Goal: Task Accomplishment & Management: Complete application form

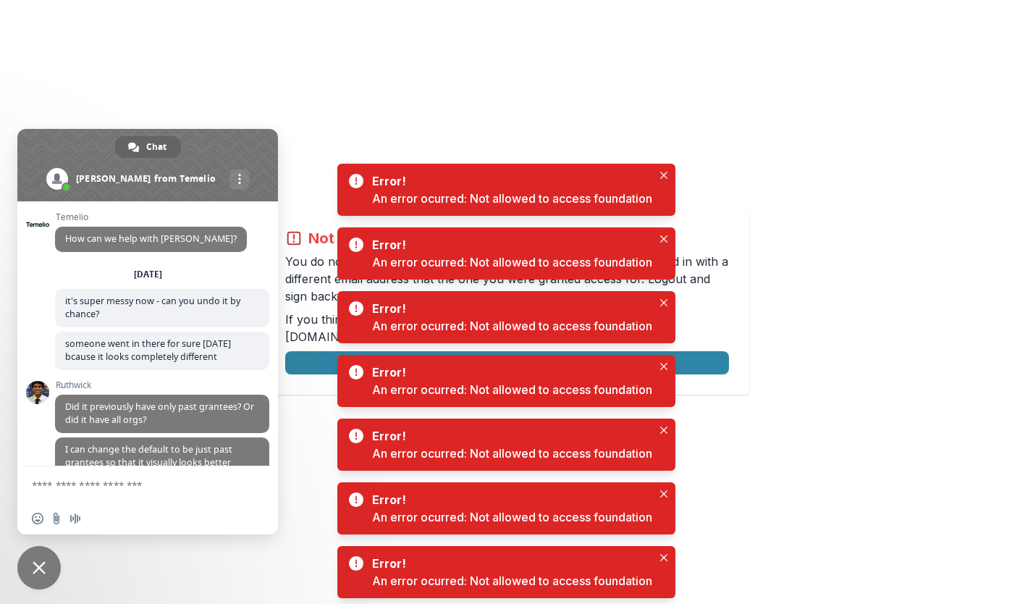
scroll to position [5928, 0]
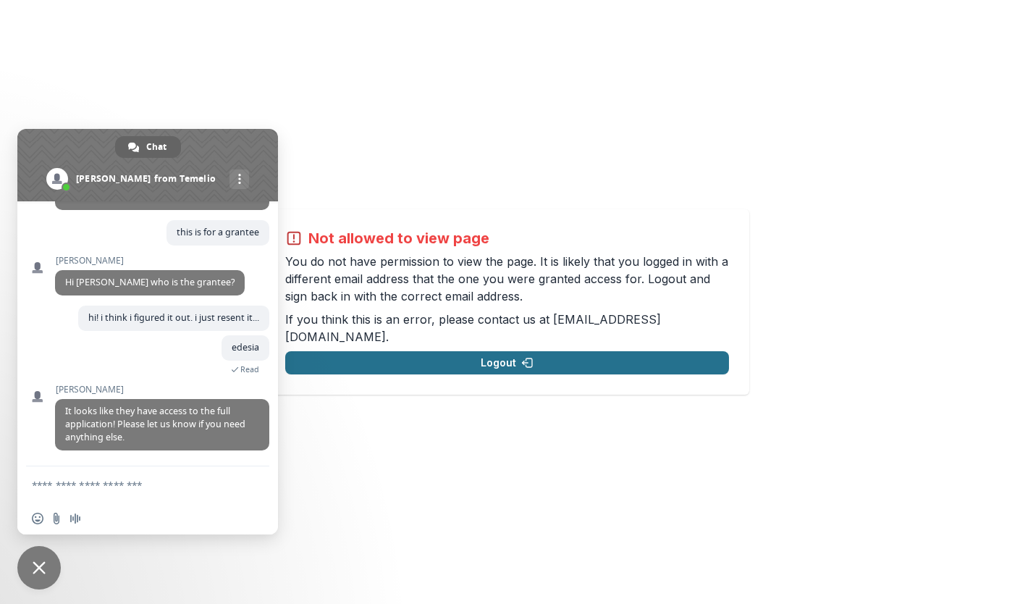
click at [470, 351] on button "Logout" at bounding box center [507, 362] width 444 height 23
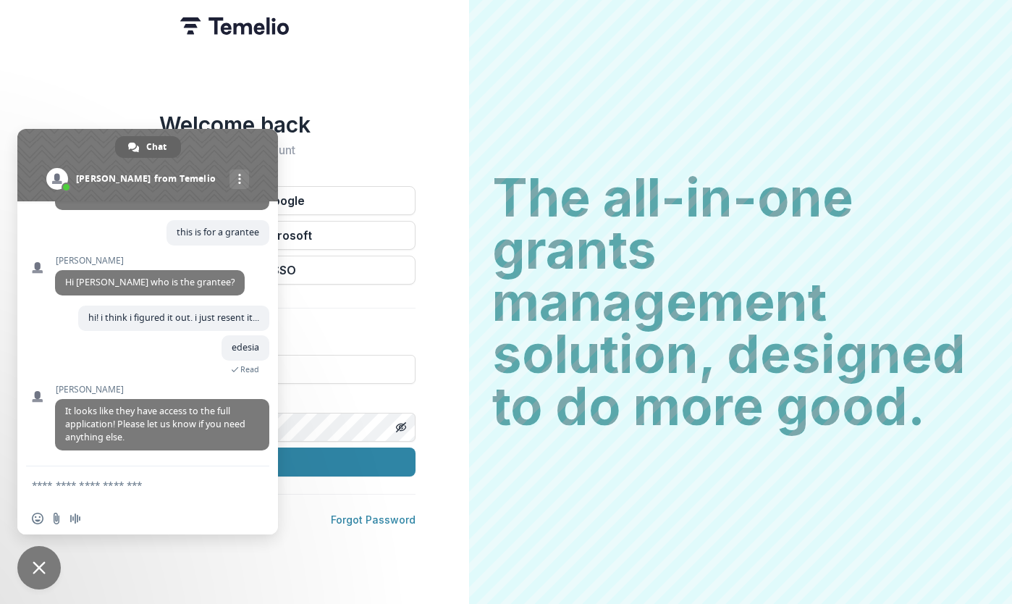
click at [241, 153] on span at bounding box center [147, 165] width 261 height 72
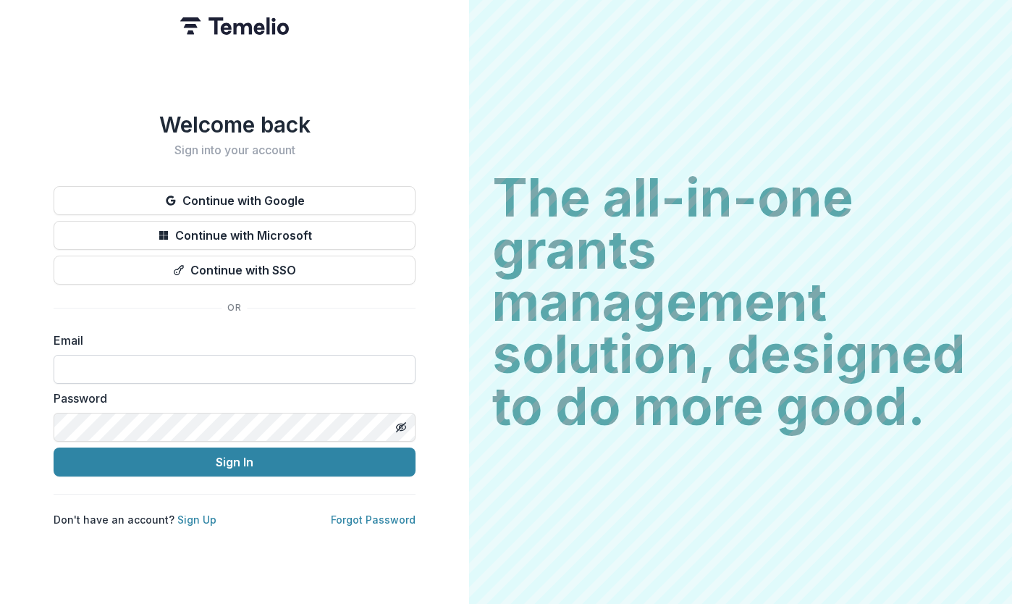
click at [180, 363] on input at bounding box center [235, 369] width 362 height 29
type input "**********"
click at [54, 447] on button "Sign In" at bounding box center [235, 461] width 362 height 29
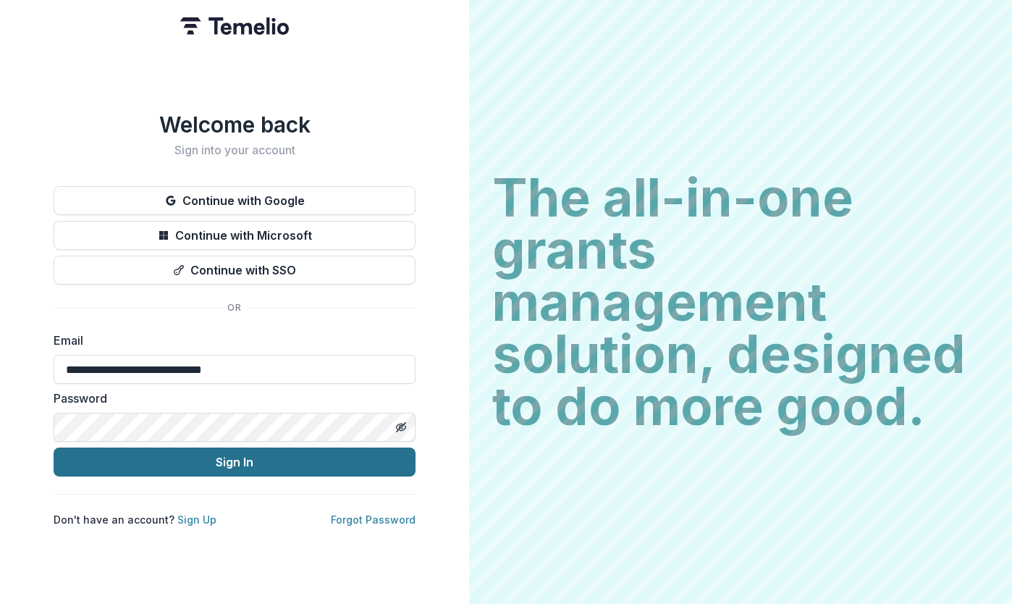
click at [242, 466] on button "Sign In" at bounding box center [235, 461] width 362 height 29
click at [251, 460] on button "Sign In" at bounding box center [235, 461] width 362 height 29
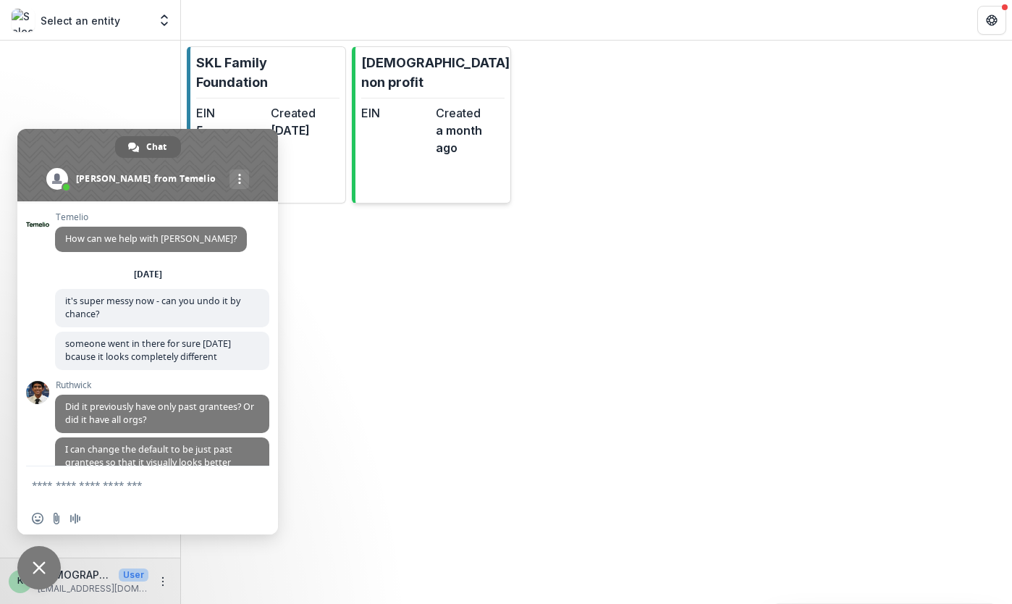
scroll to position [5928, 0]
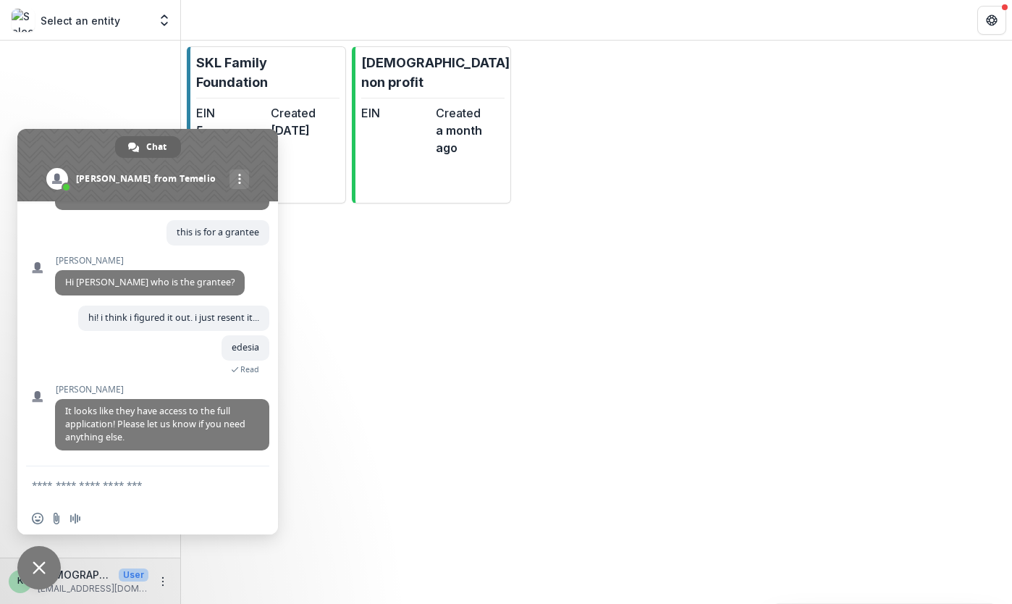
click at [213, 139] on span at bounding box center [147, 165] width 261 height 72
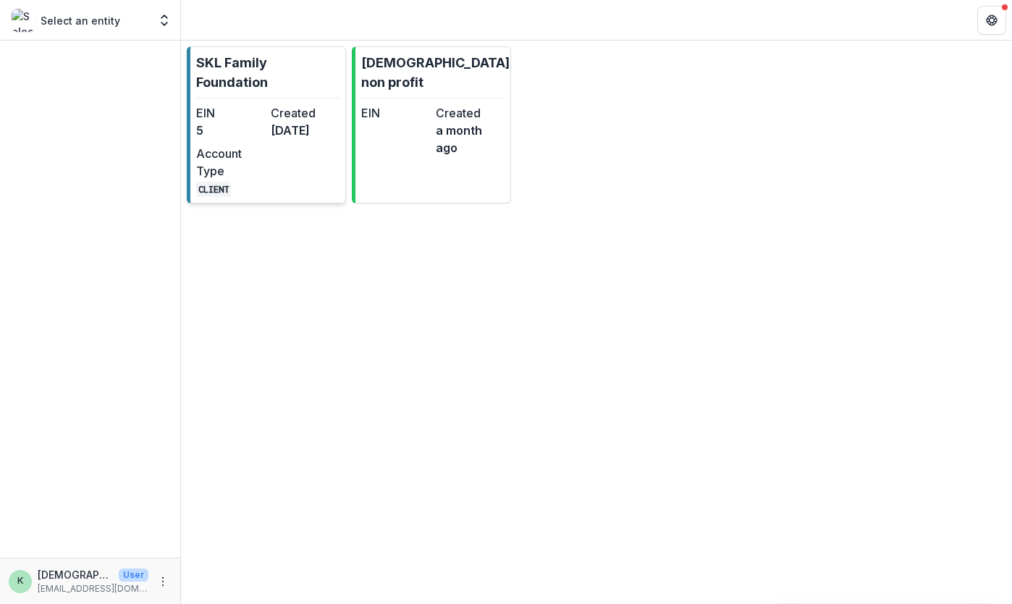
click at [224, 69] on p "SKL Family Foundation" at bounding box center [267, 72] width 143 height 39
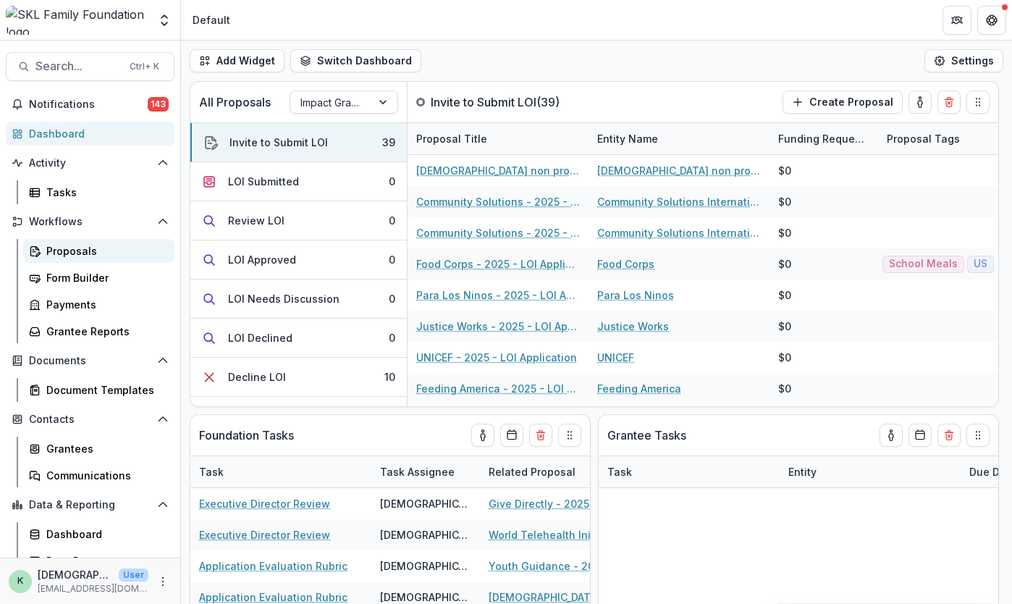
click at [77, 253] on div "Proposals" at bounding box center [104, 250] width 117 height 15
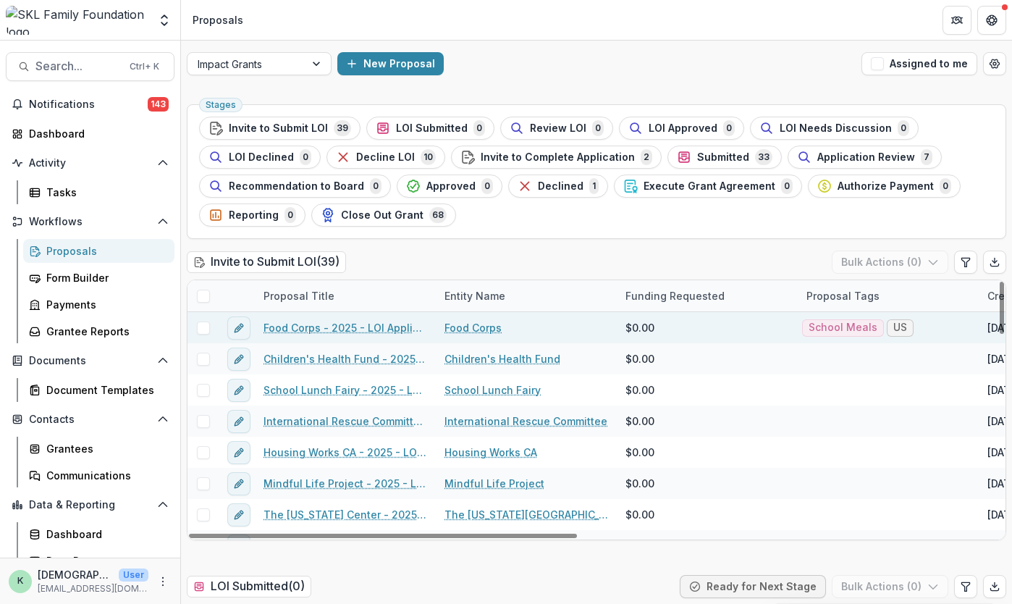
click at [339, 331] on link "Food Corps - 2025 - LOI Application" at bounding box center [345, 327] width 164 height 15
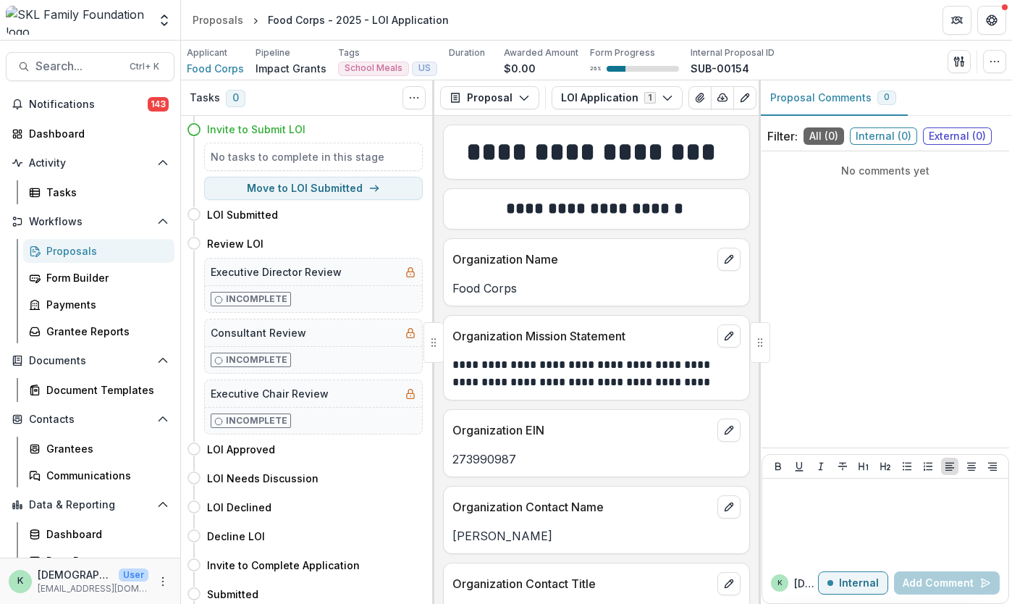
click at [58, 254] on div "Proposals" at bounding box center [104, 250] width 117 height 15
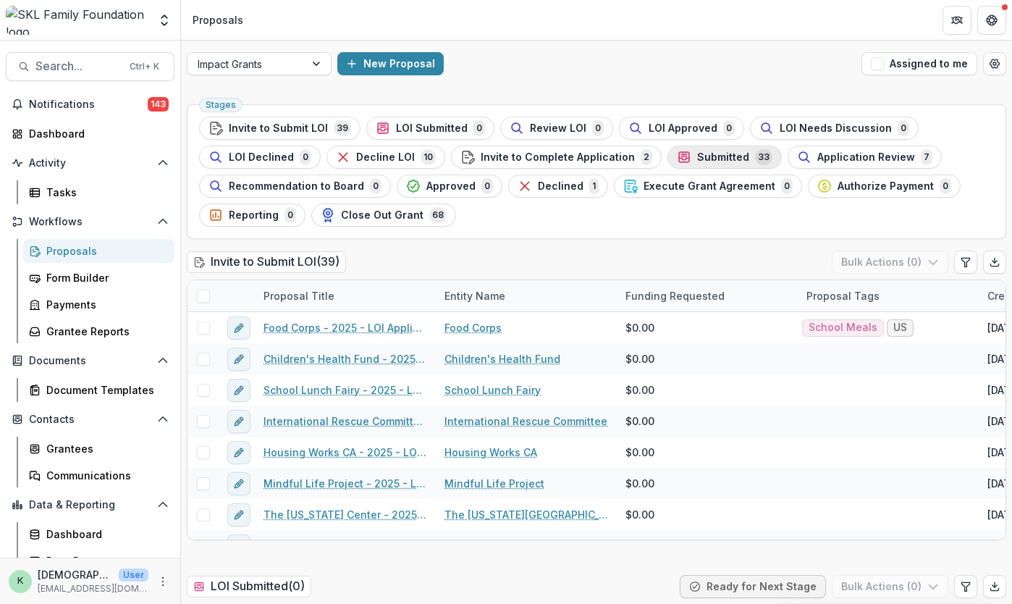
click at [677, 154] on icon "button" at bounding box center [684, 157] width 14 height 14
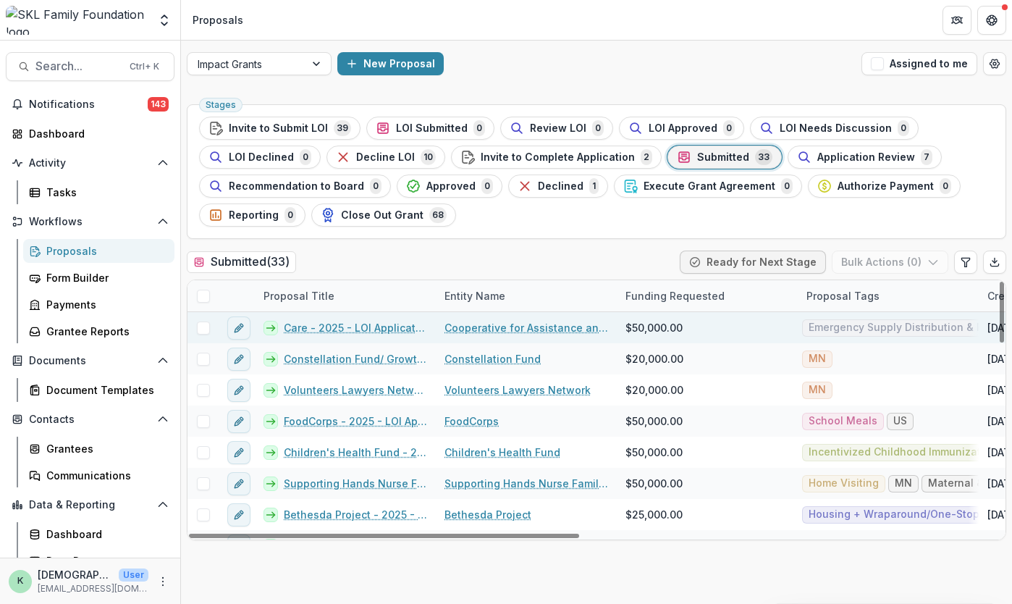
click at [355, 325] on link "Care - 2025 - LOI Application" at bounding box center [355, 327] width 143 height 15
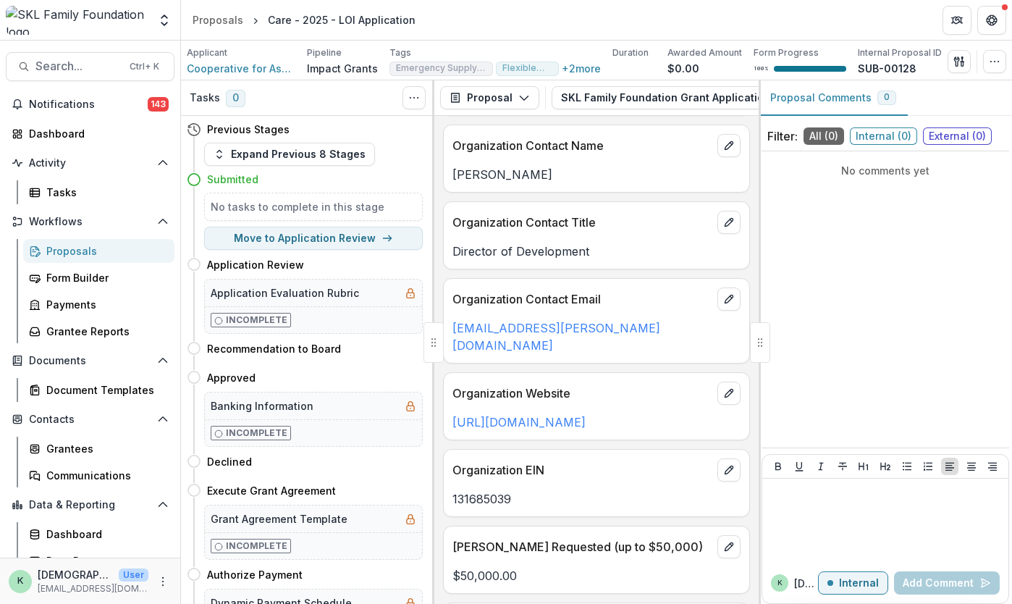
scroll to position [289, 0]
click at [291, 238] on button "Move to Application Review" at bounding box center [313, 238] width 219 height 23
select select "**********"
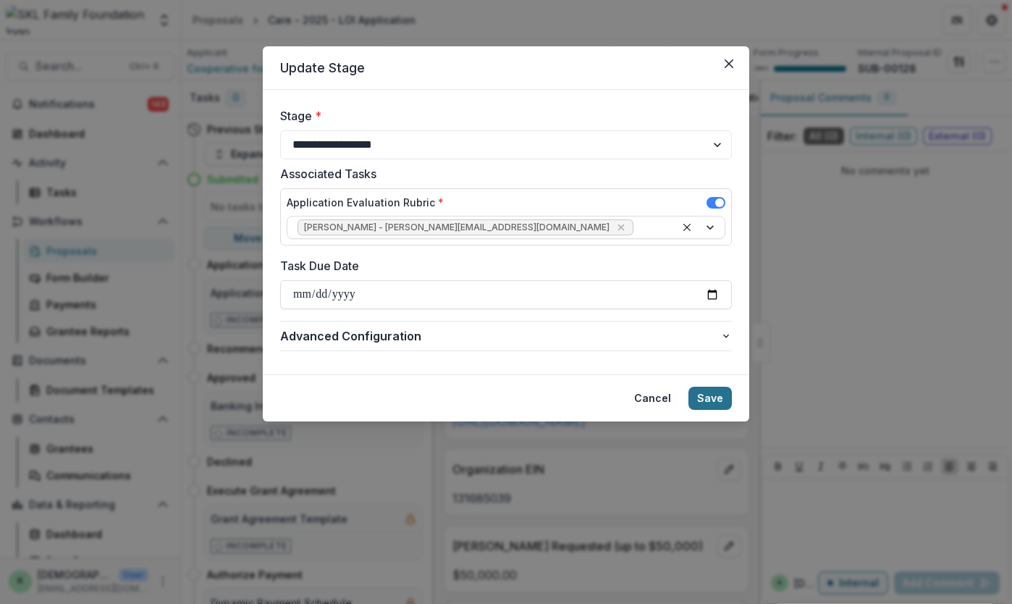
click at [715, 401] on button "Save" at bounding box center [709, 398] width 43 height 23
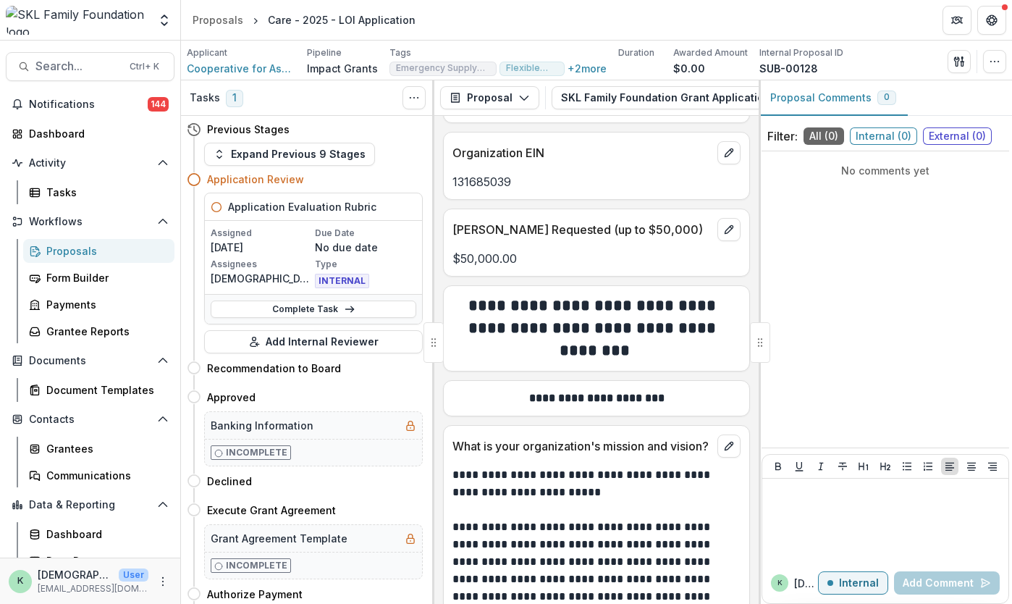
scroll to position [607, 0]
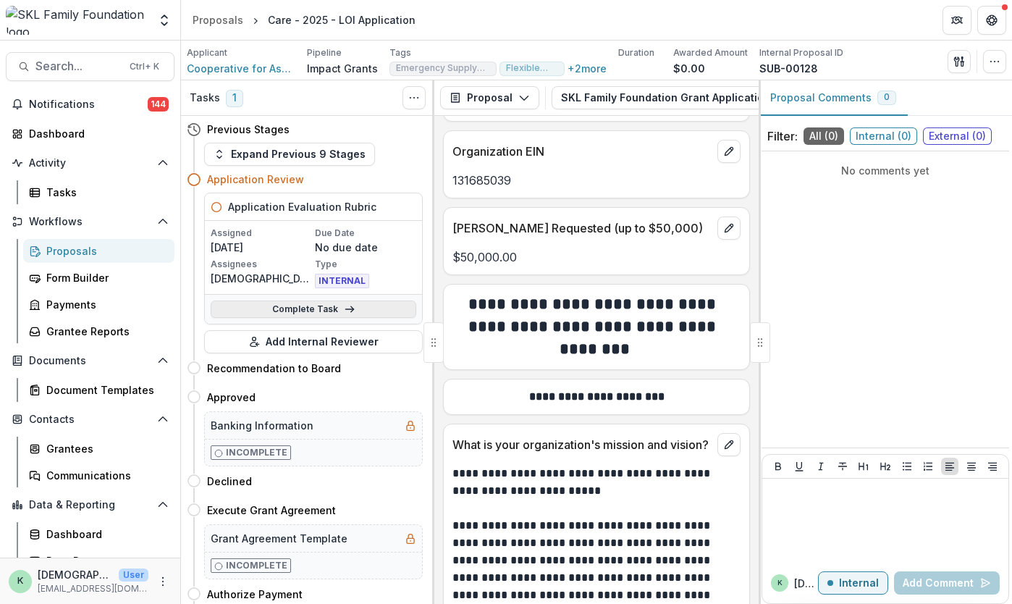
click at [311, 305] on link "Complete Task" at bounding box center [314, 308] width 206 height 17
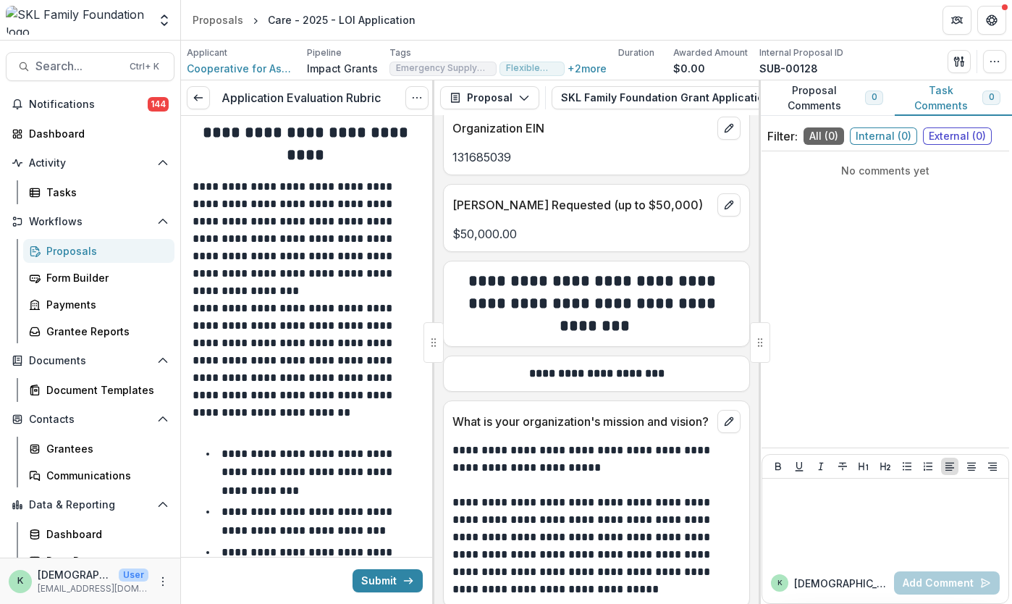
scroll to position [629, 0]
click at [857, 529] on div at bounding box center [885, 520] width 235 height 72
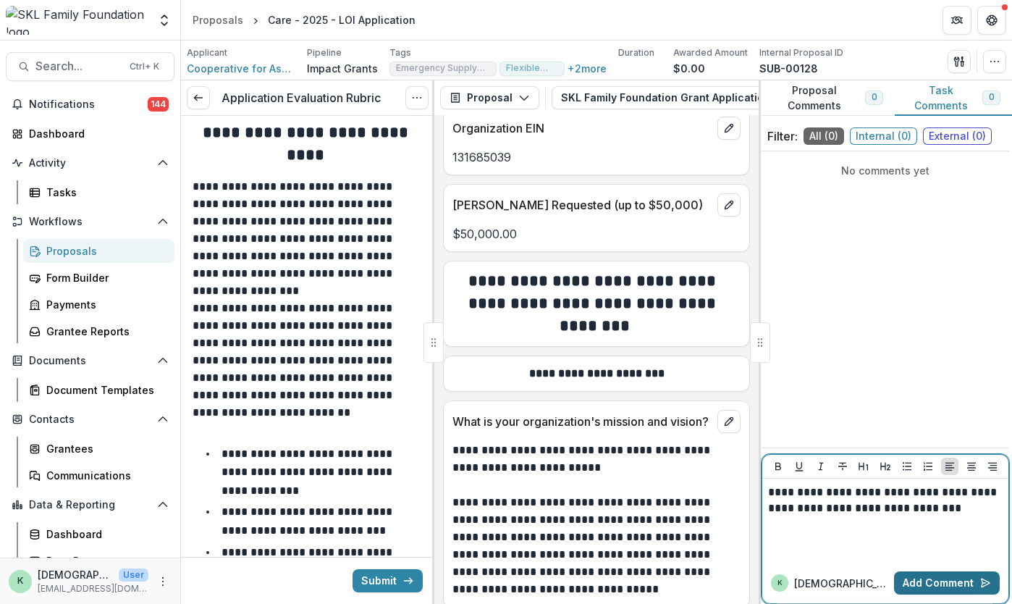
click at [934, 587] on button "Add Comment" at bounding box center [947, 582] width 106 height 23
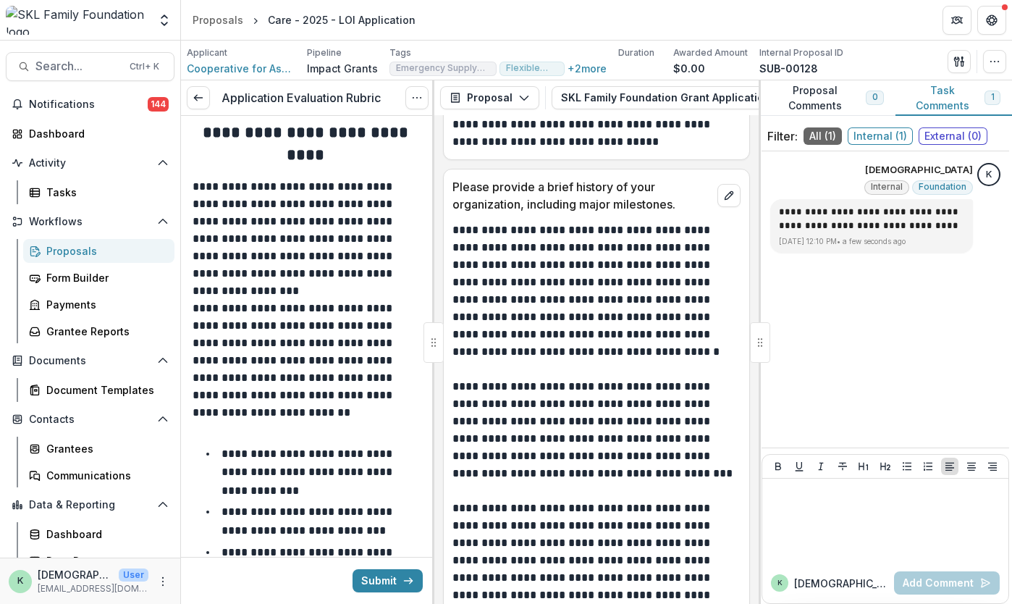
scroll to position [1112, 0]
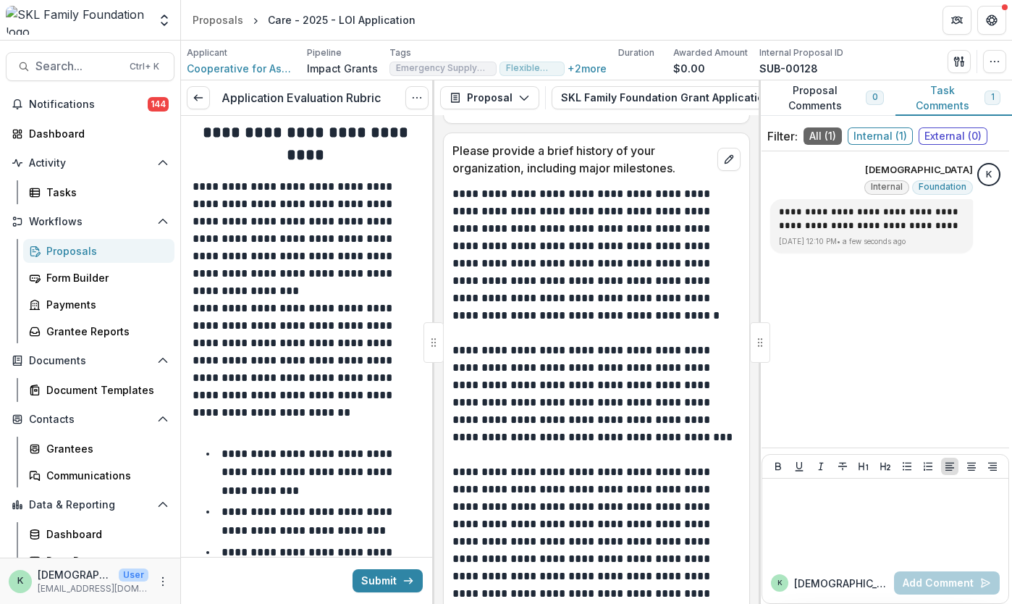
click at [457, 22] on header "Proposals Care - 2025 - LOI Application" at bounding box center [596, 20] width 831 height 40
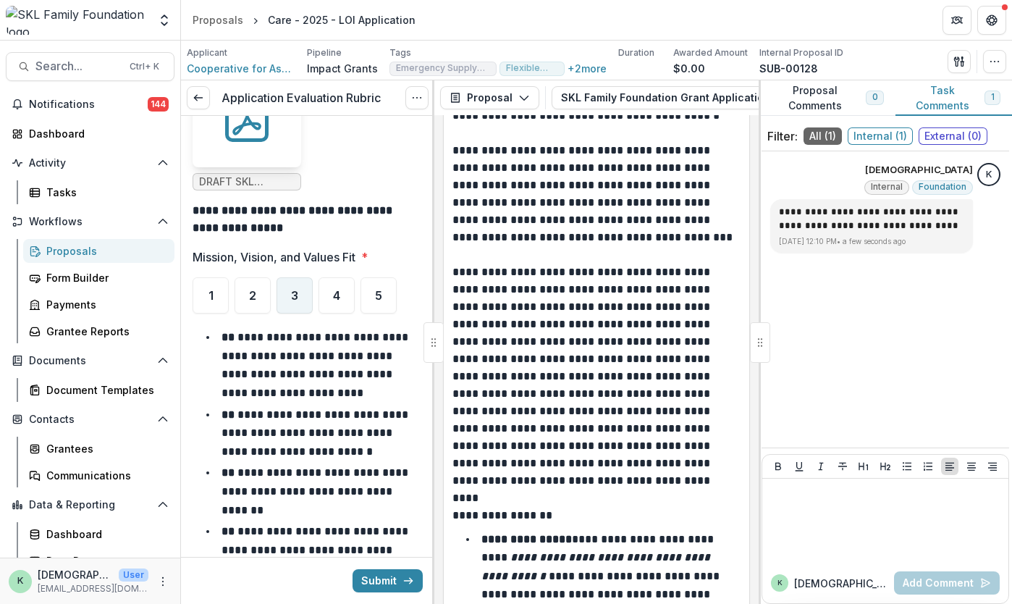
scroll to position [927, 0]
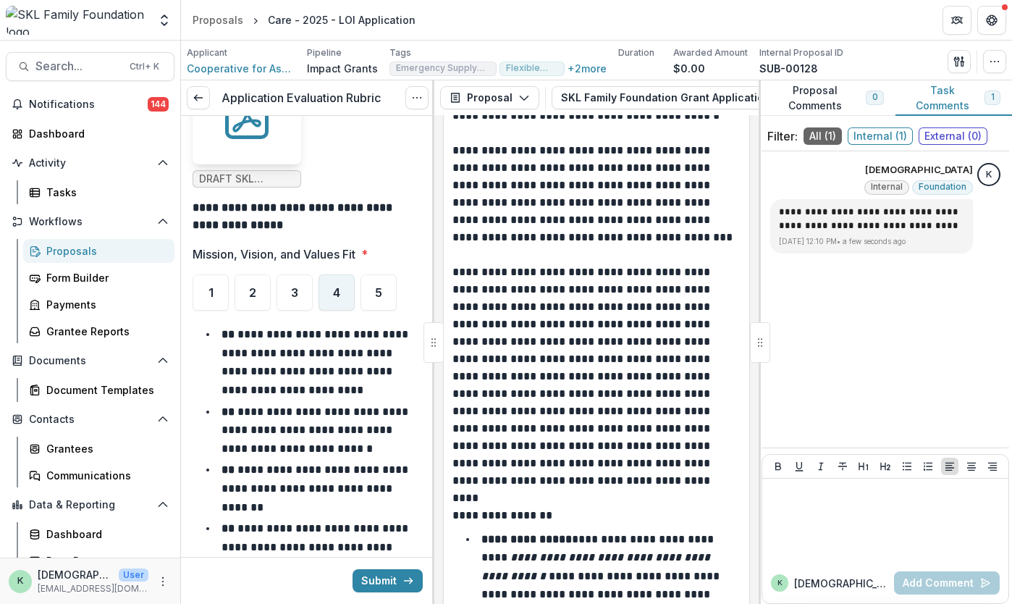
click at [320, 274] on div "4" at bounding box center [336, 292] width 36 height 36
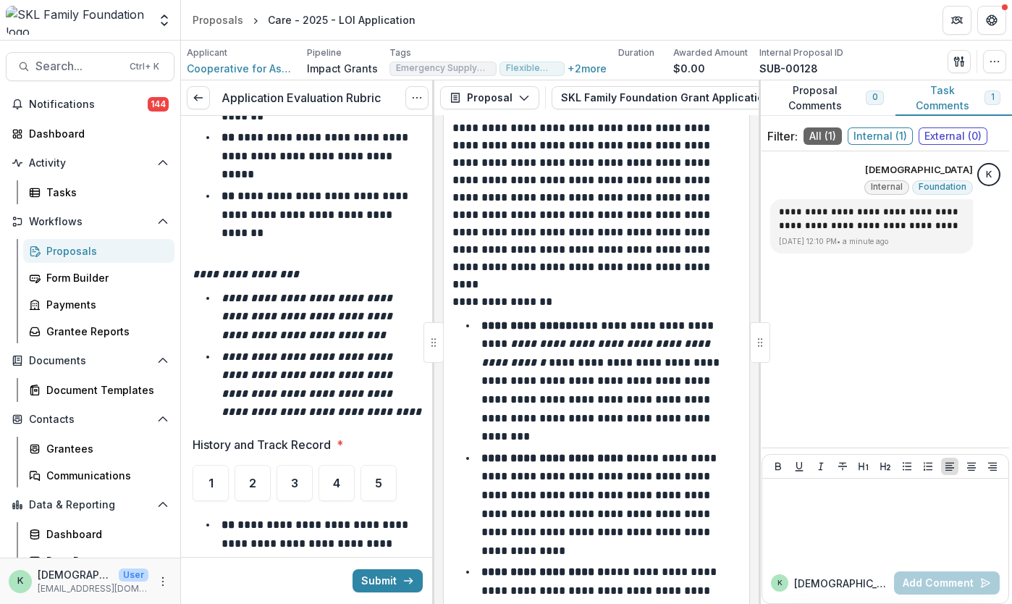
scroll to position [1459, 0]
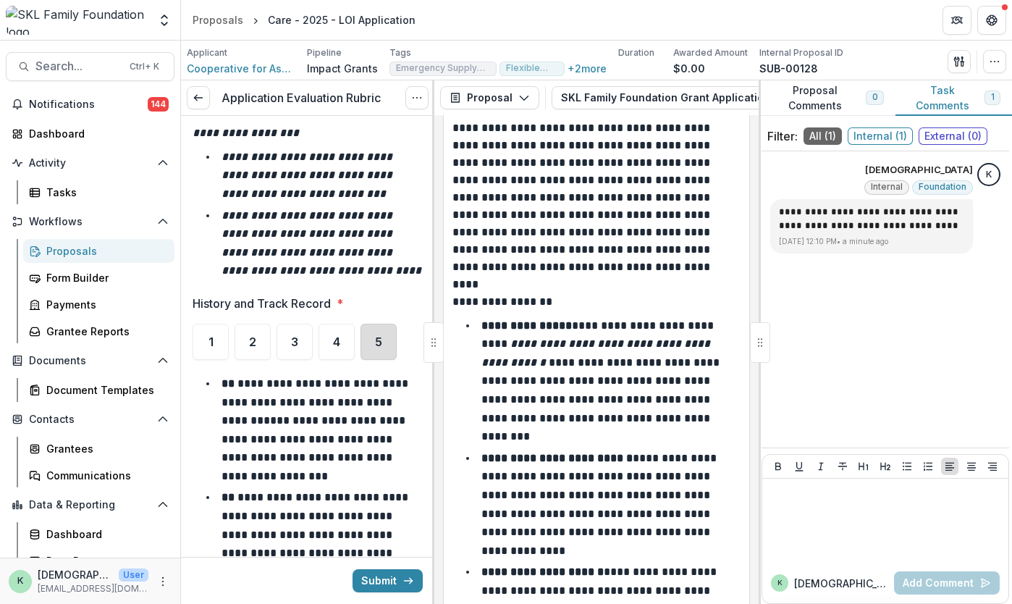
click at [371, 340] on div "5" at bounding box center [378, 342] width 36 height 36
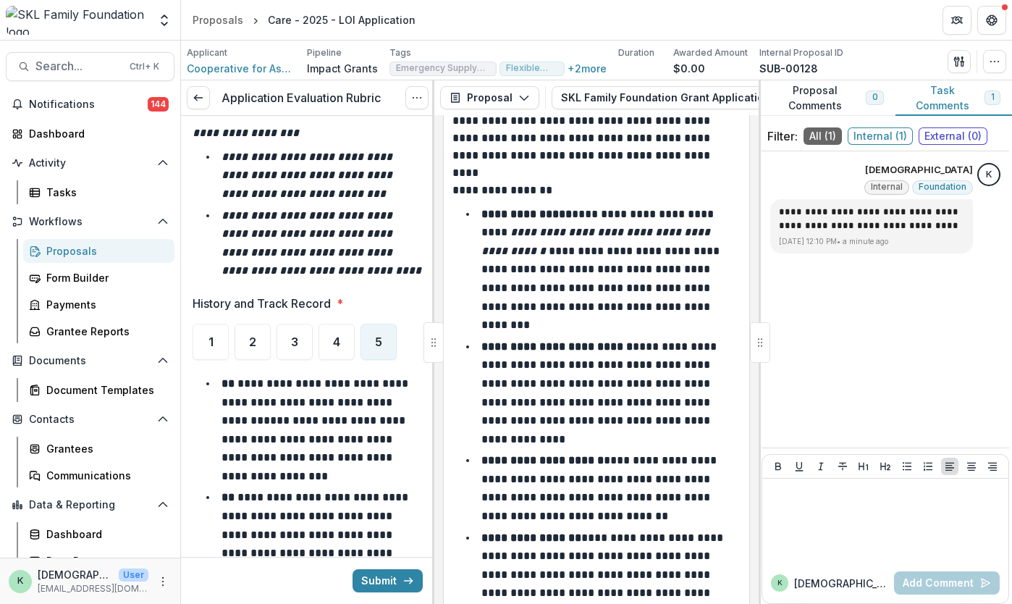
scroll to position [1784, 0]
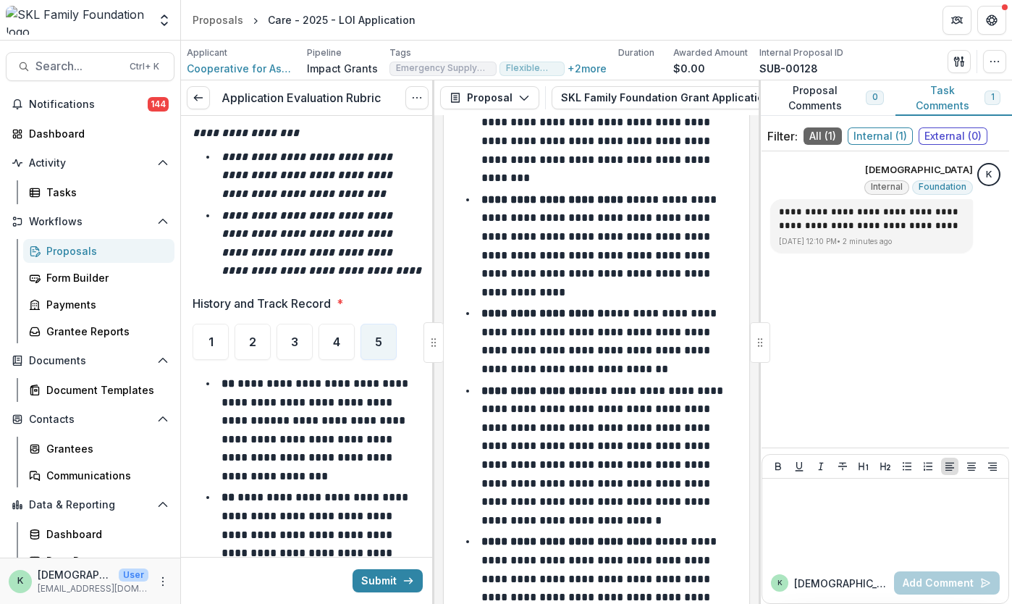
click at [520, 571] on p "**********" at bounding box center [600, 578] width 238 height 85
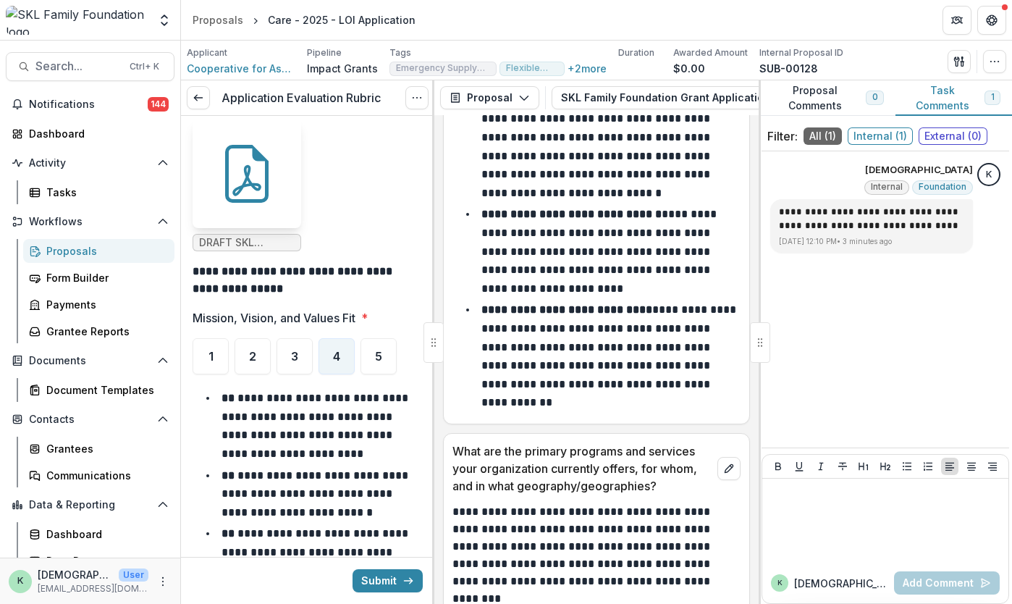
scroll to position [864, 0]
click at [290, 337] on div "3" at bounding box center [294, 355] width 36 height 36
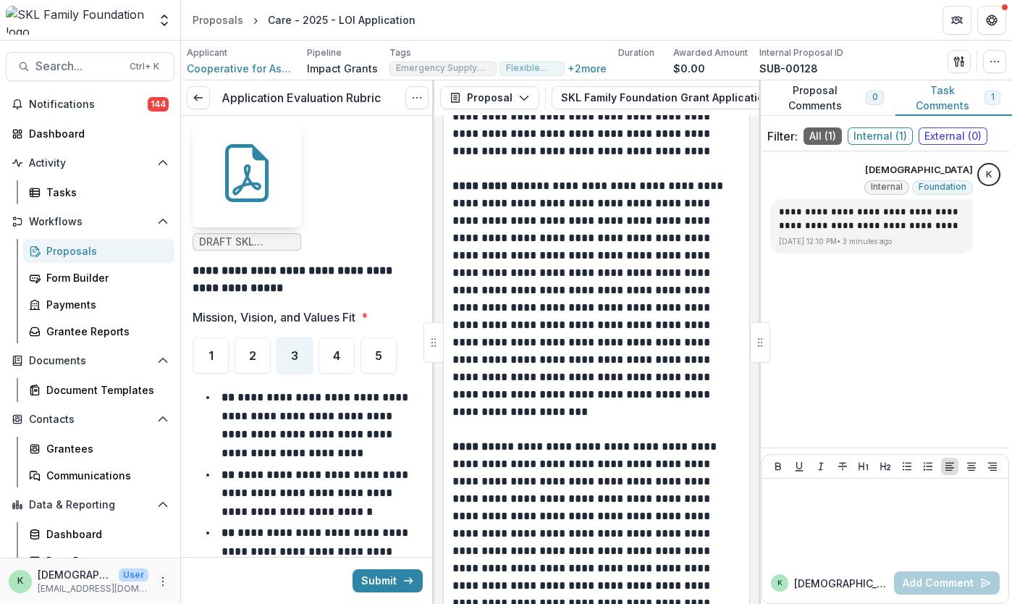
scroll to position [2951, 0]
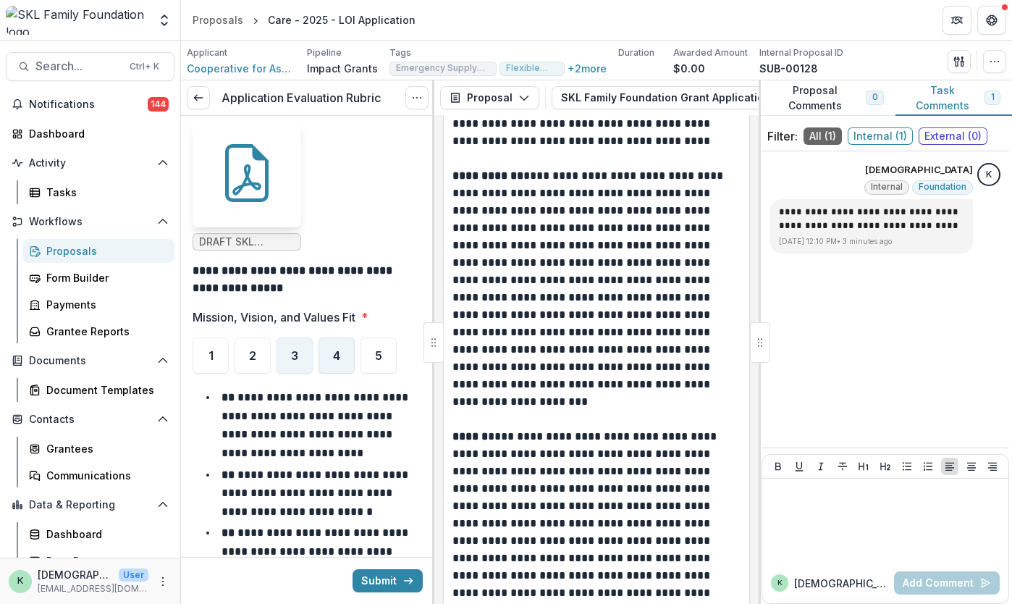
click at [334, 350] on span "4" at bounding box center [336, 356] width 7 height 12
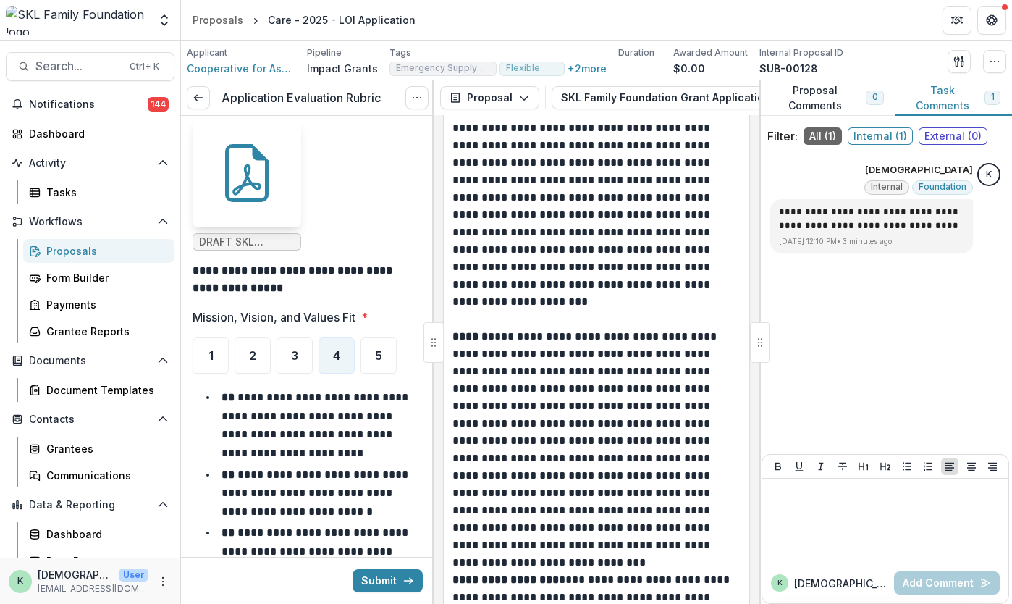
scroll to position [3141, 0]
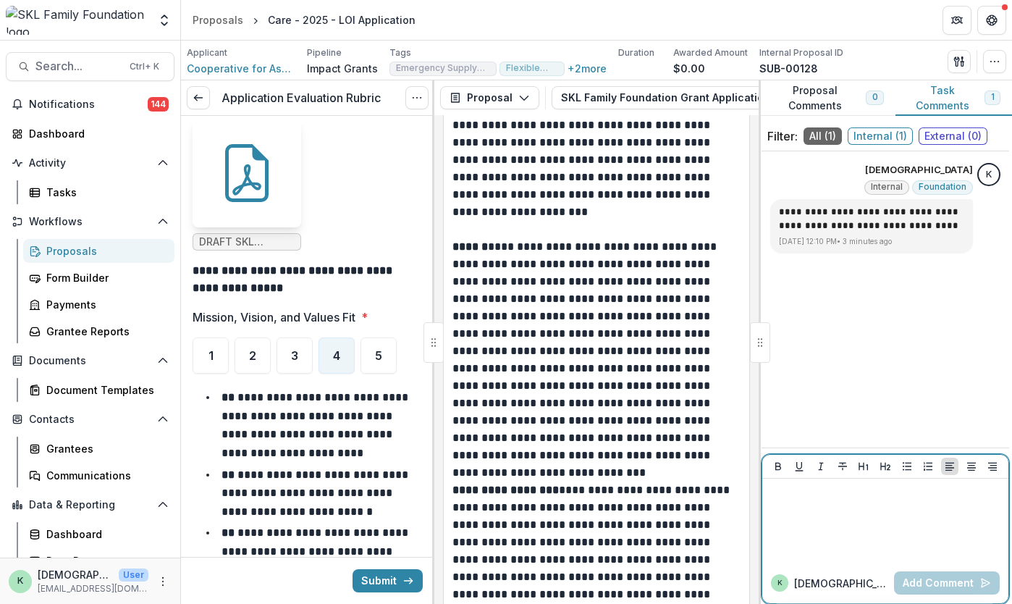
click at [892, 508] on div at bounding box center [885, 520] width 235 height 72
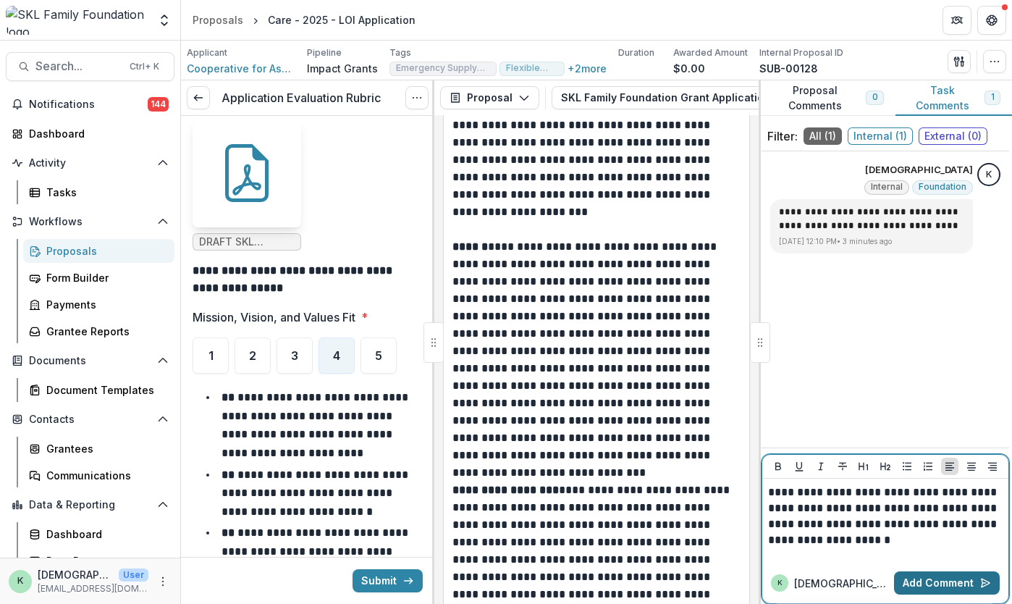
click at [921, 594] on button "Add Comment" at bounding box center [947, 582] width 106 height 23
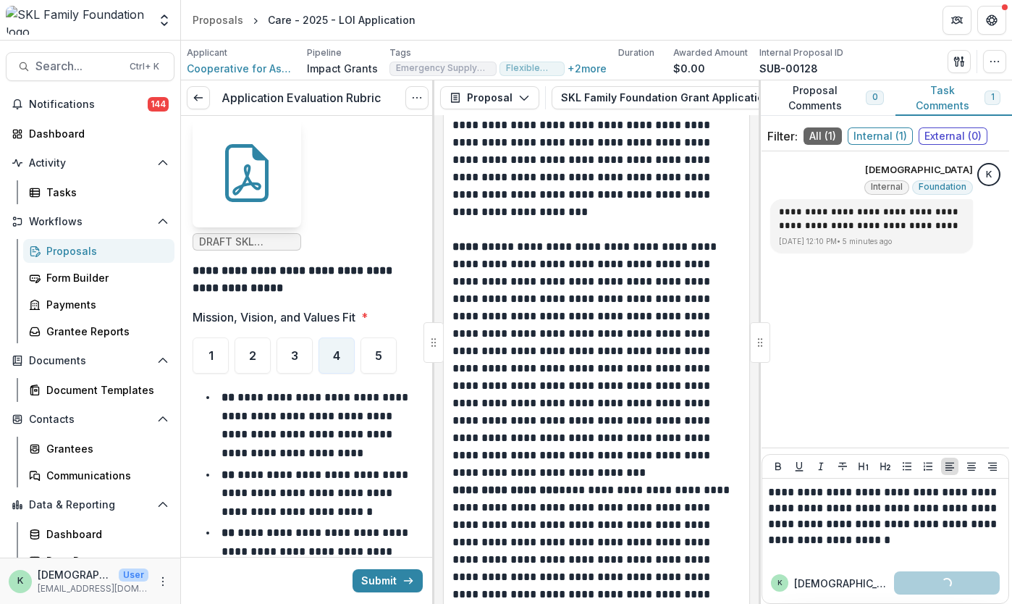
click at [803, 557] on div "**********" at bounding box center [885, 520] width 246 height 84
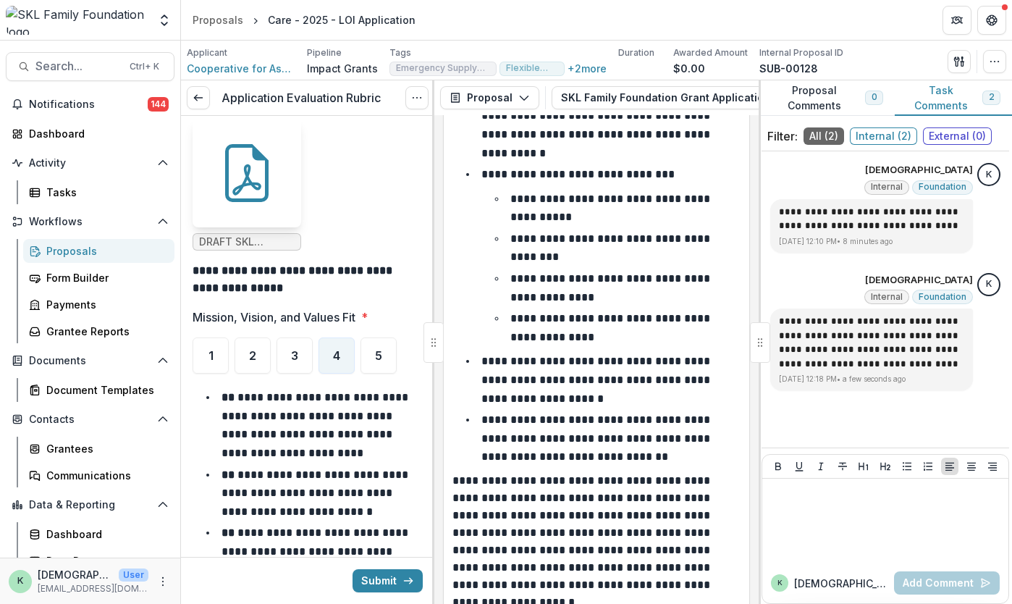
scroll to position [7257, 0]
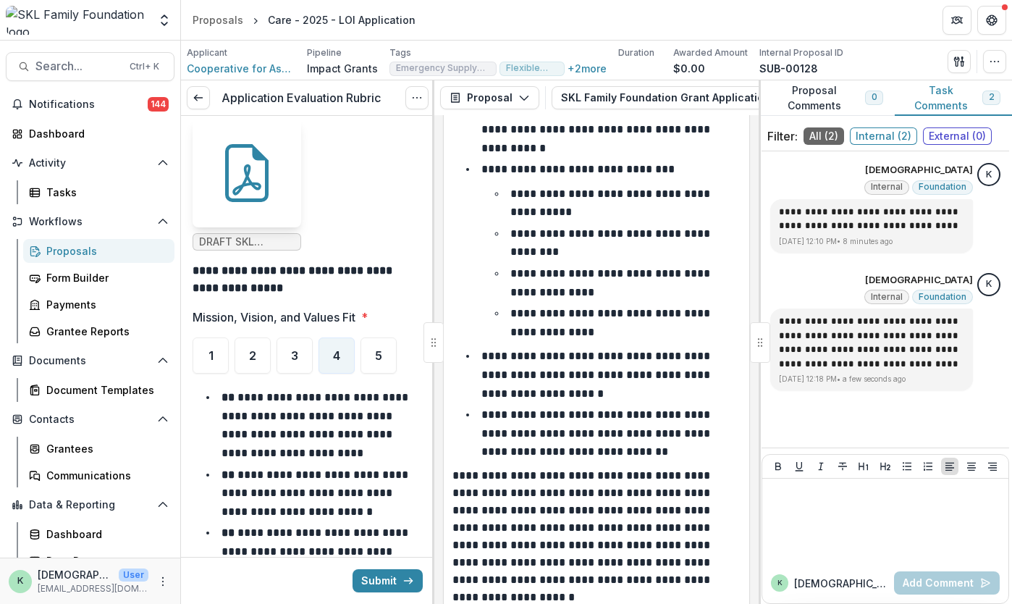
click at [831, 263] on div "**********" at bounding box center [885, 281] width 236 height 236
click at [858, 538] on div at bounding box center [885, 520] width 235 height 72
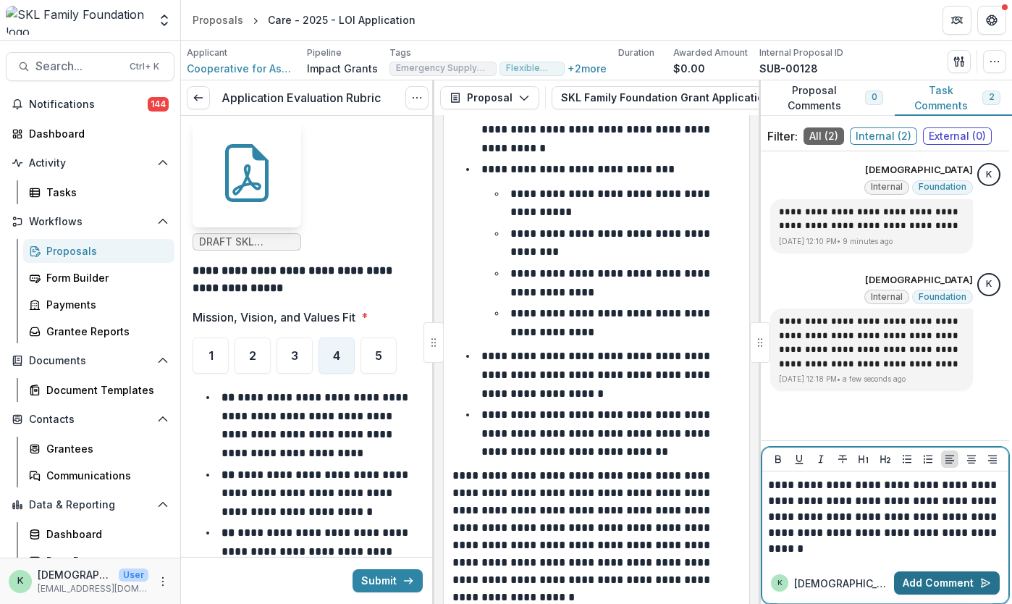
click at [956, 579] on button "Add Comment" at bounding box center [947, 582] width 106 height 23
click at [950, 586] on button "Add Comment" at bounding box center [947, 582] width 106 height 23
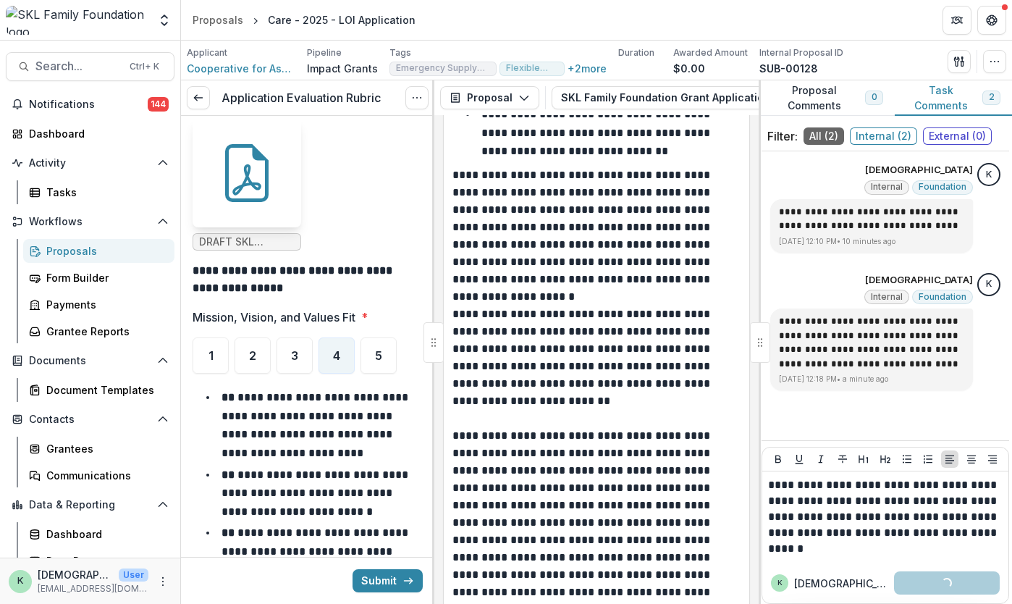
scroll to position [7561, 0]
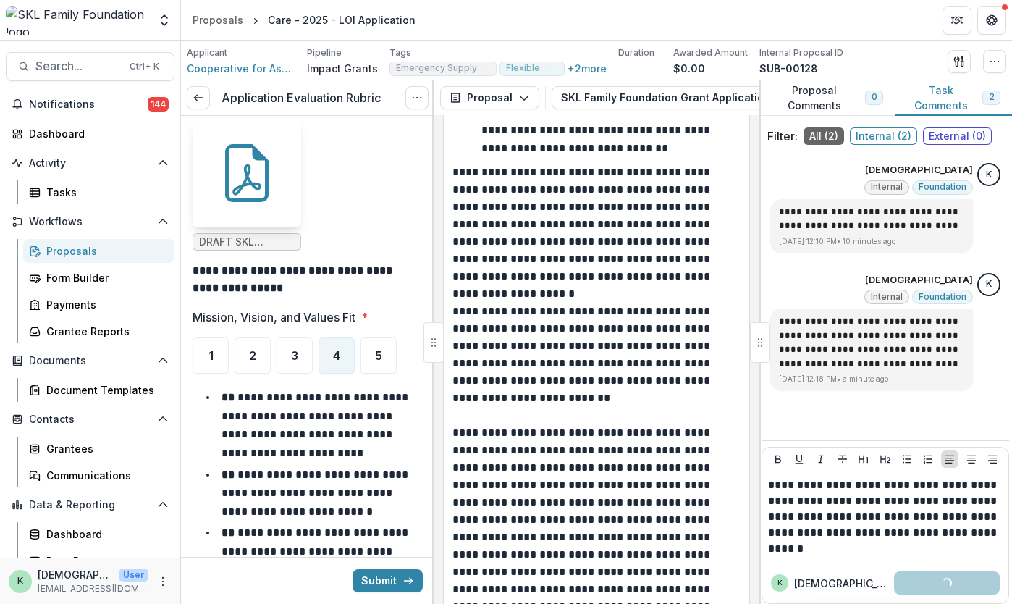
click at [641, 444] on p "**********" at bounding box center [594, 563] width 284 height 278
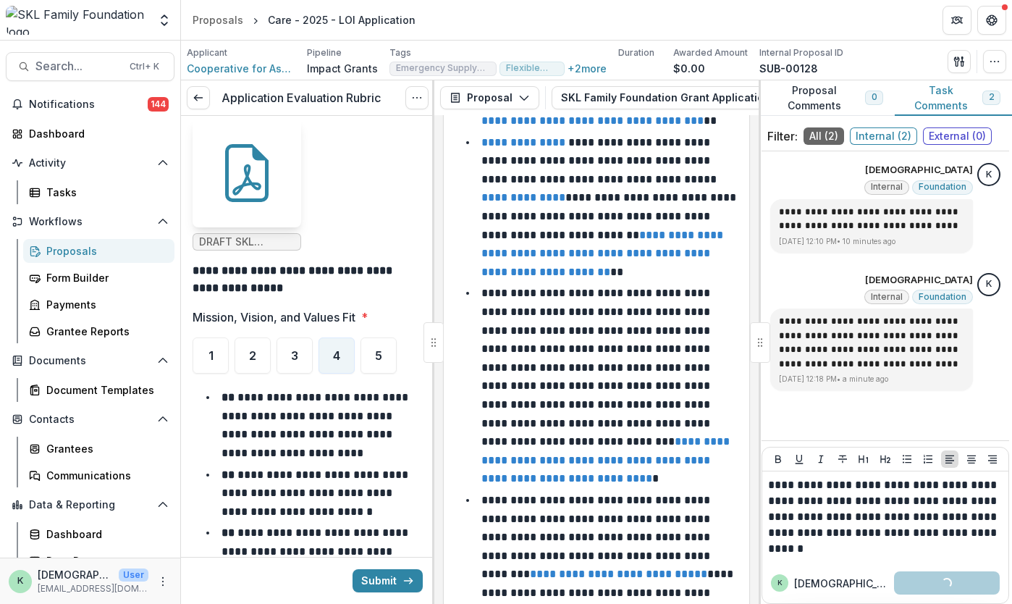
scroll to position [9613, 0]
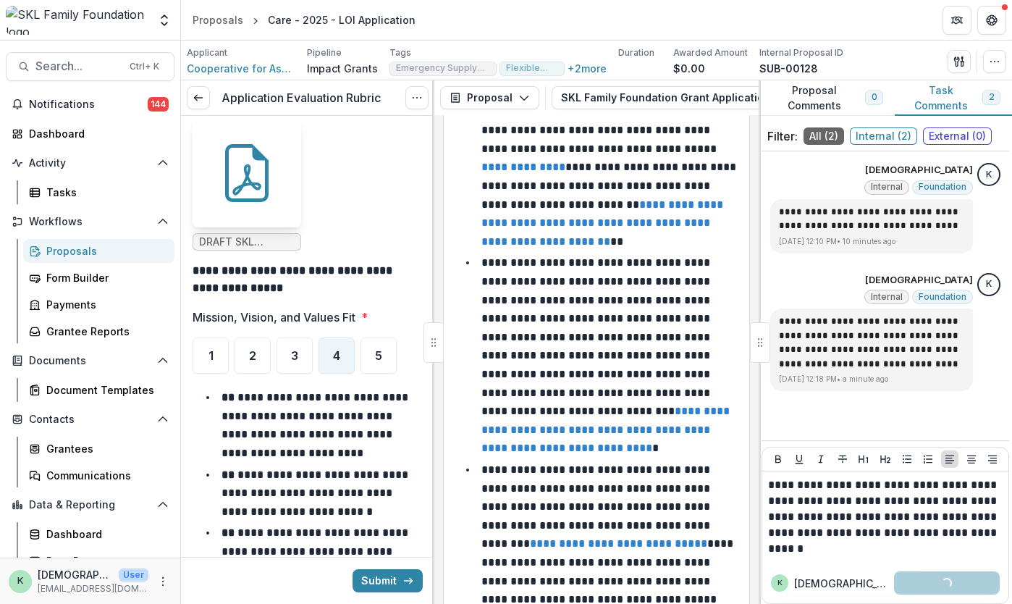
click at [333, 186] on ul "DRAFT SKL Appendix F (Revised [DATE]).docx.pdf" at bounding box center [308, 185] width 230 height 132
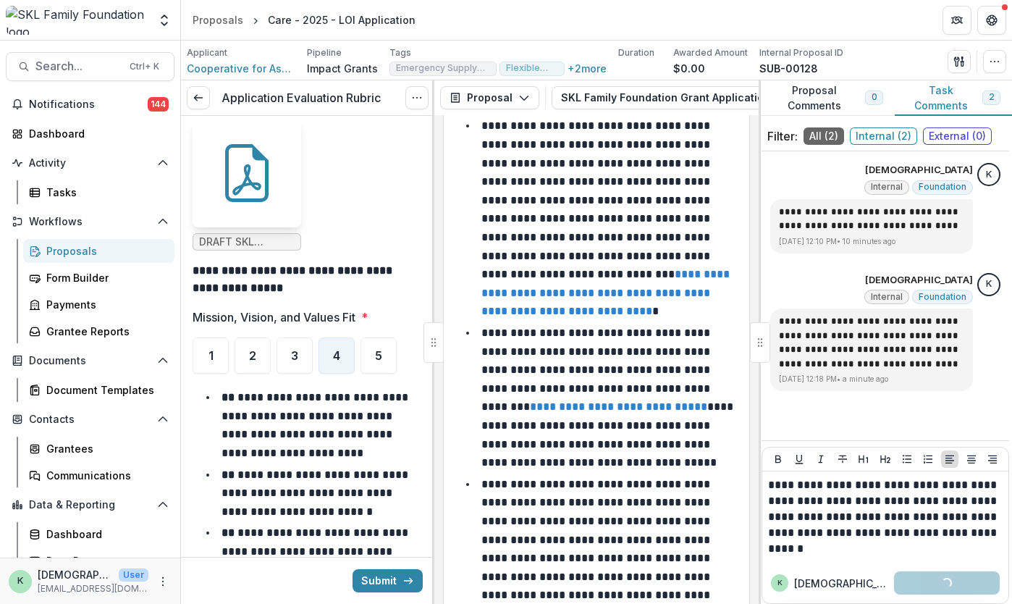
scroll to position [9899, 0]
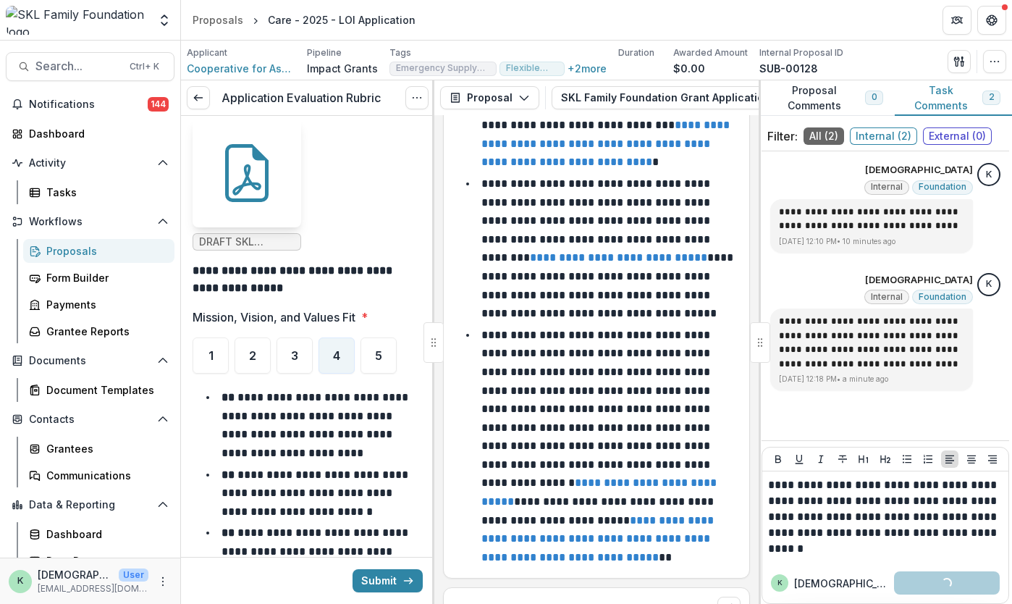
click at [339, 175] on ul "DRAFT SKL Appendix F (Revised [DATE]).docx.pdf" at bounding box center [308, 185] width 230 height 132
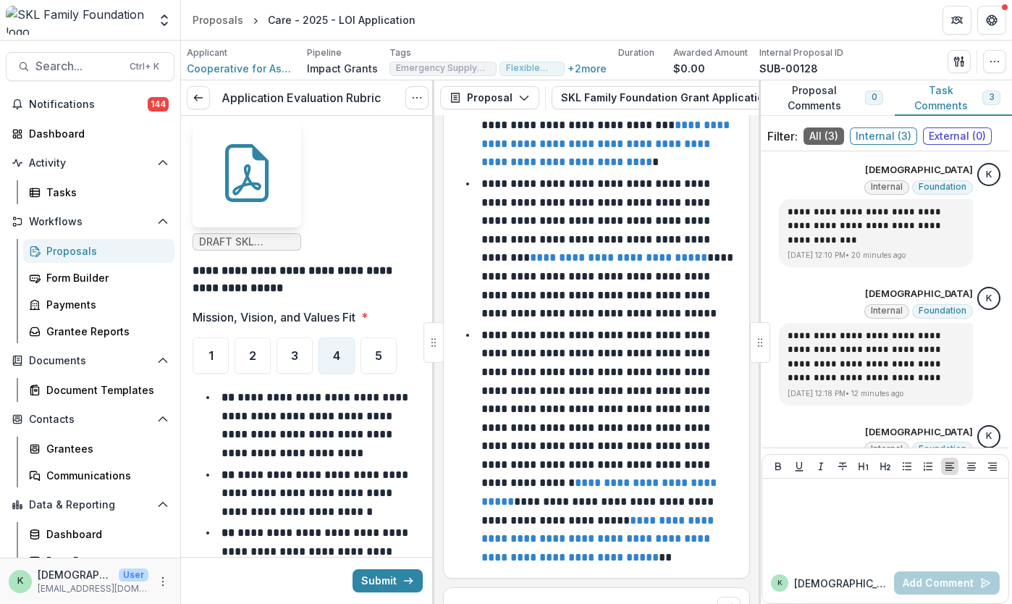
scroll to position [114, 0]
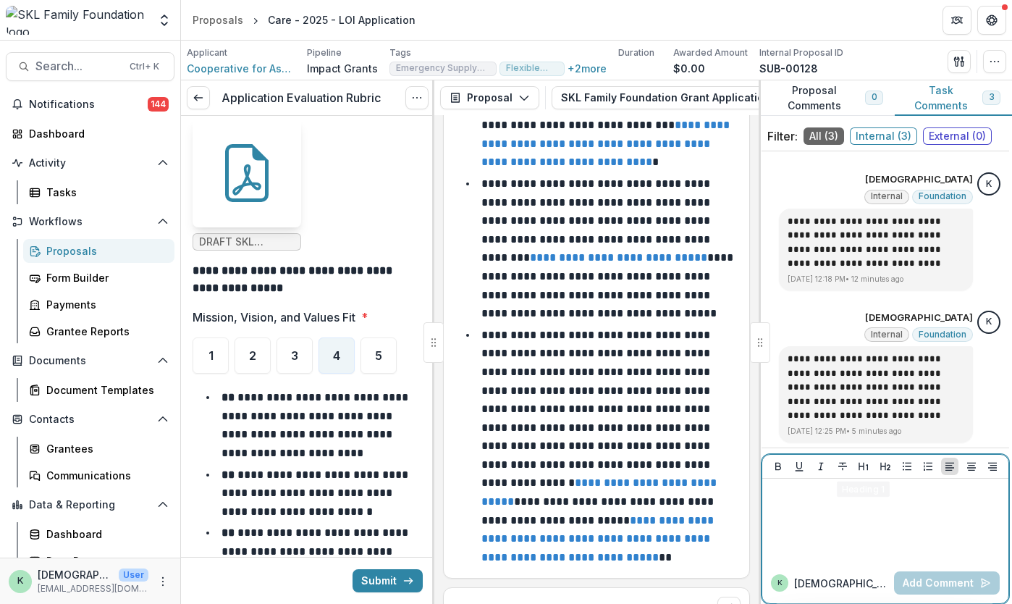
click at [858, 528] on div at bounding box center [885, 520] width 235 height 72
click at [961, 587] on button "Add Comment" at bounding box center [947, 582] width 106 height 23
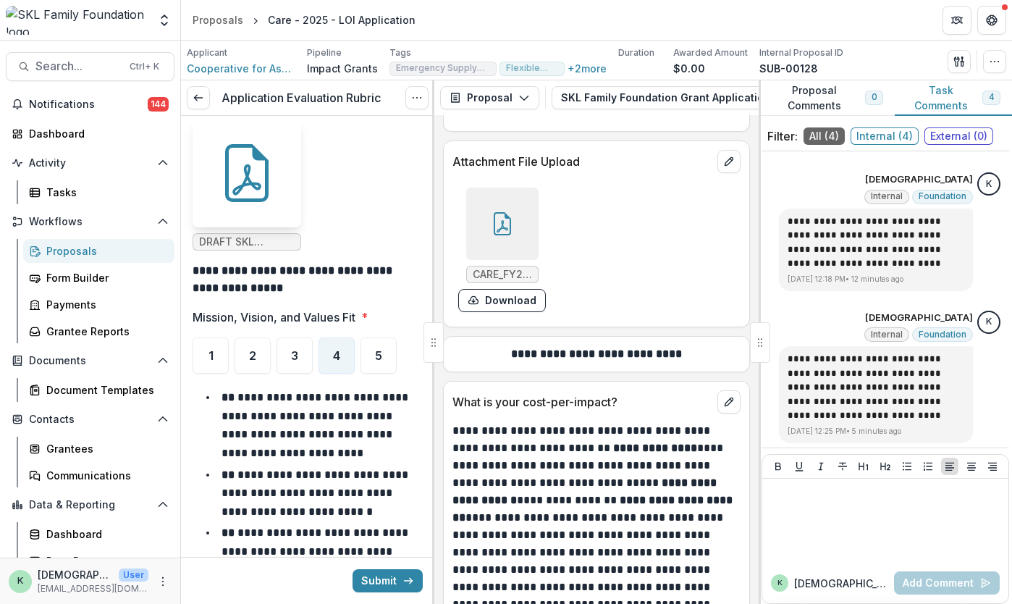
scroll to position [10346, 0]
click at [331, 205] on ul "DRAFT SKL Appendix F (Revised [DATE]).docx.pdf" at bounding box center [308, 185] width 230 height 132
click at [332, 161] on ul "DRAFT SKL Appendix F (Revised [DATE]).docx.pdf" at bounding box center [308, 185] width 230 height 132
click at [883, 549] on div at bounding box center [885, 520] width 235 height 72
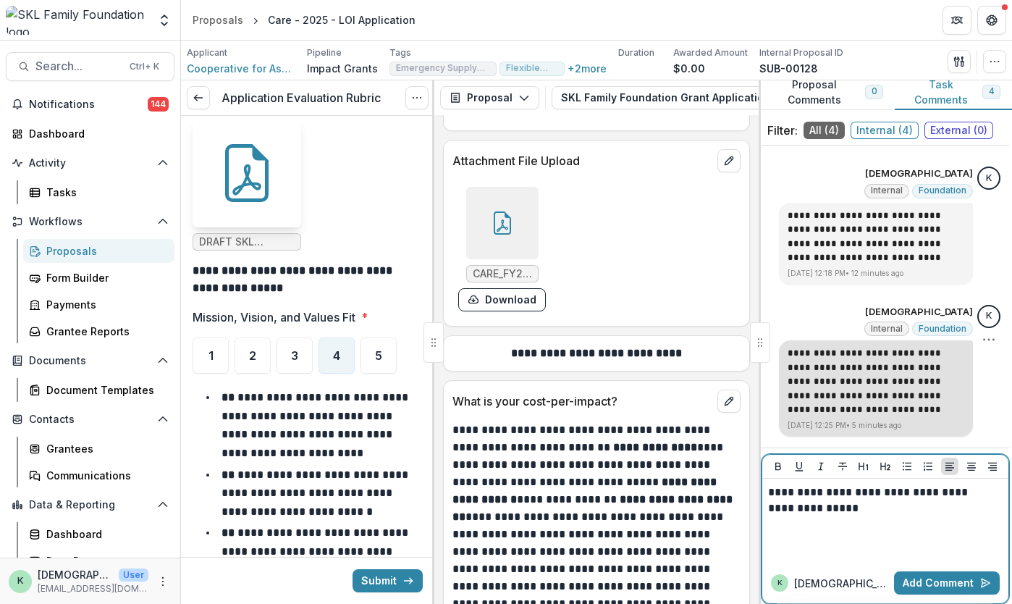
scroll to position [210, 0]
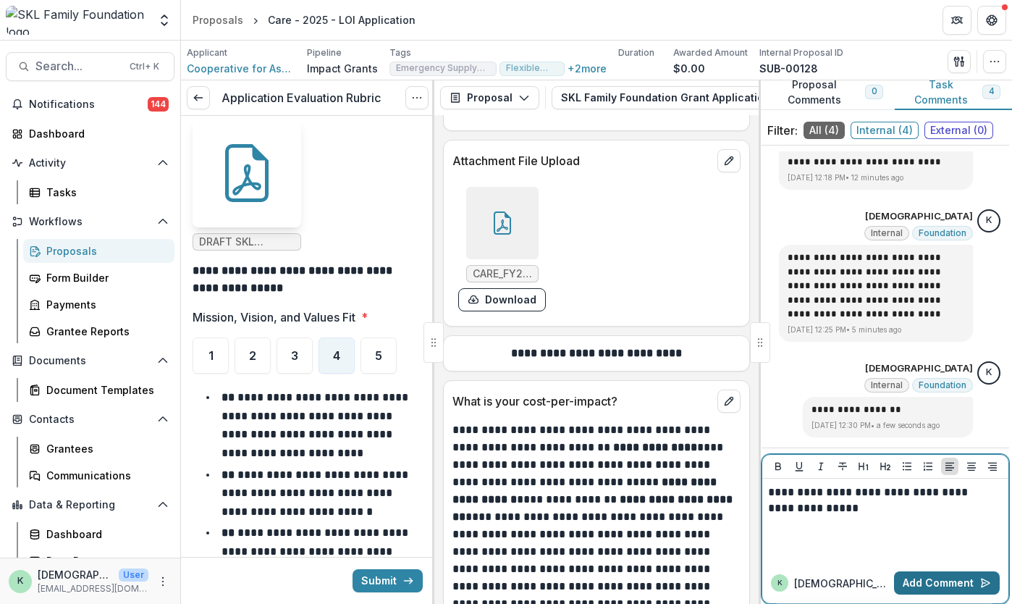
click at [966, 578] on button "Add Comment" at bounding box center [947, 582] width 106 height 23
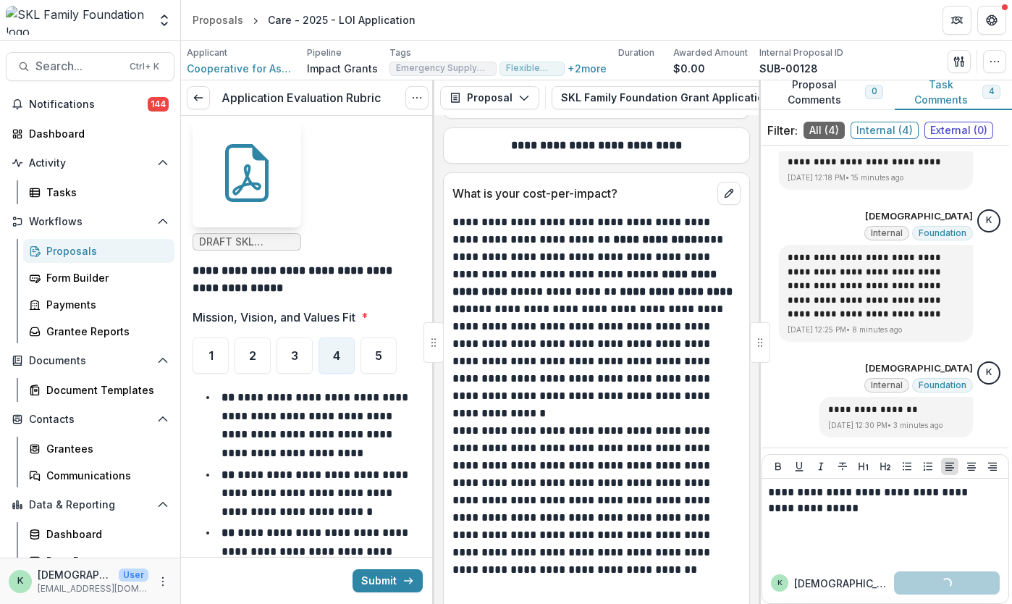
scroll to position [10690, 0]
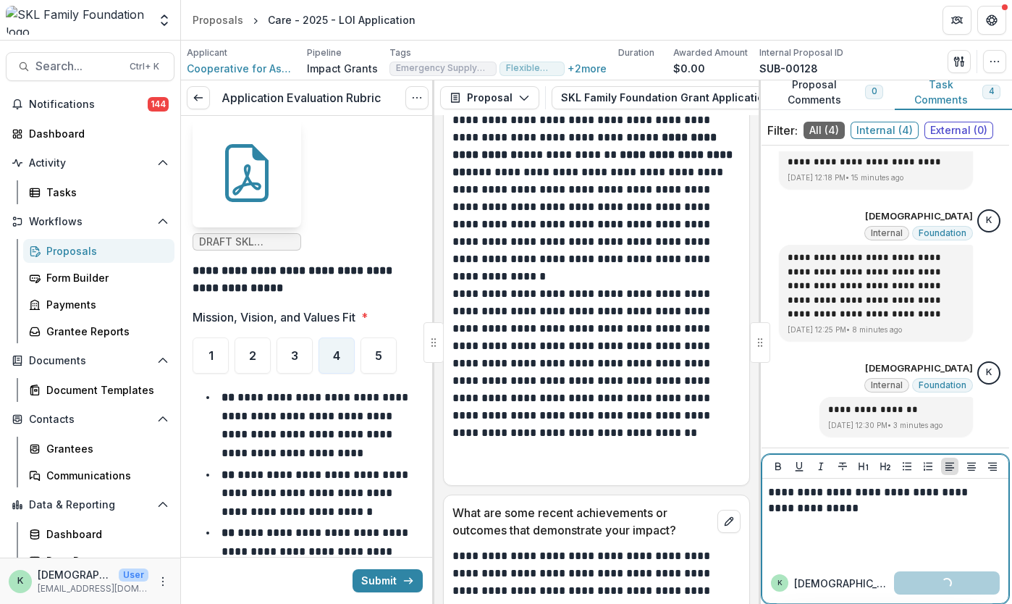
click at [873, 511] on p "**********" at bounding box center [883, 500] width 231 height 32
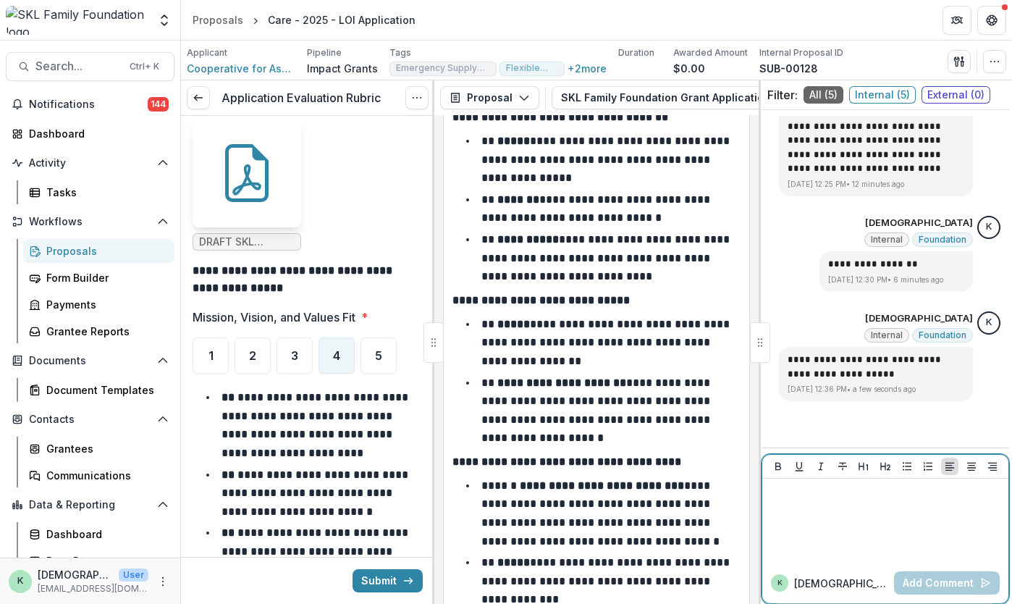
scroll to position [11470, 0]
click at [787, 512] on div "**" at bounding box center [885, 520] width 235 height 72
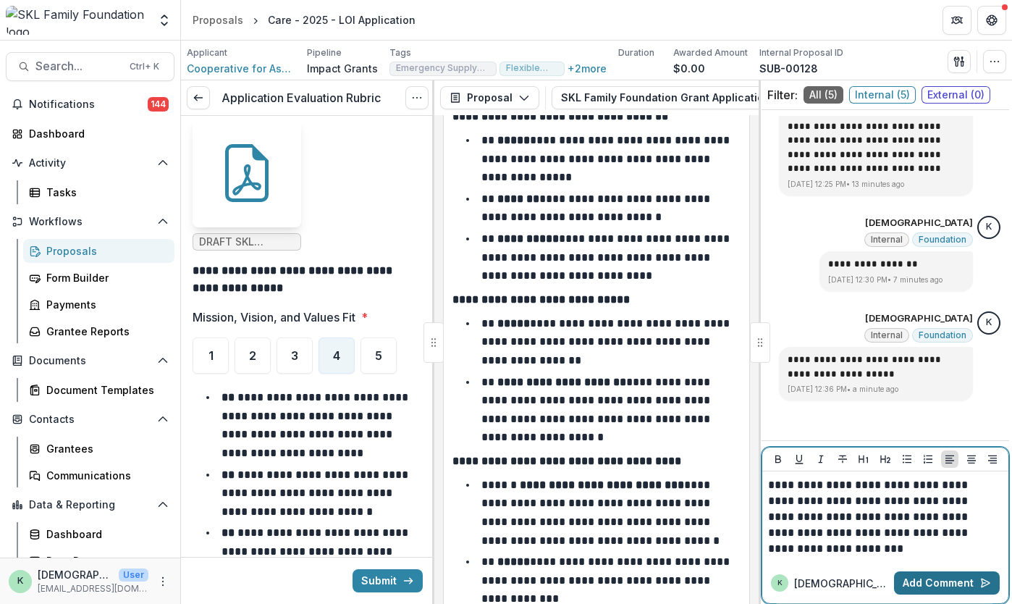
click at [931, 583] on button "Add Comment" at bounding box center [947, 582] width 106 height 23
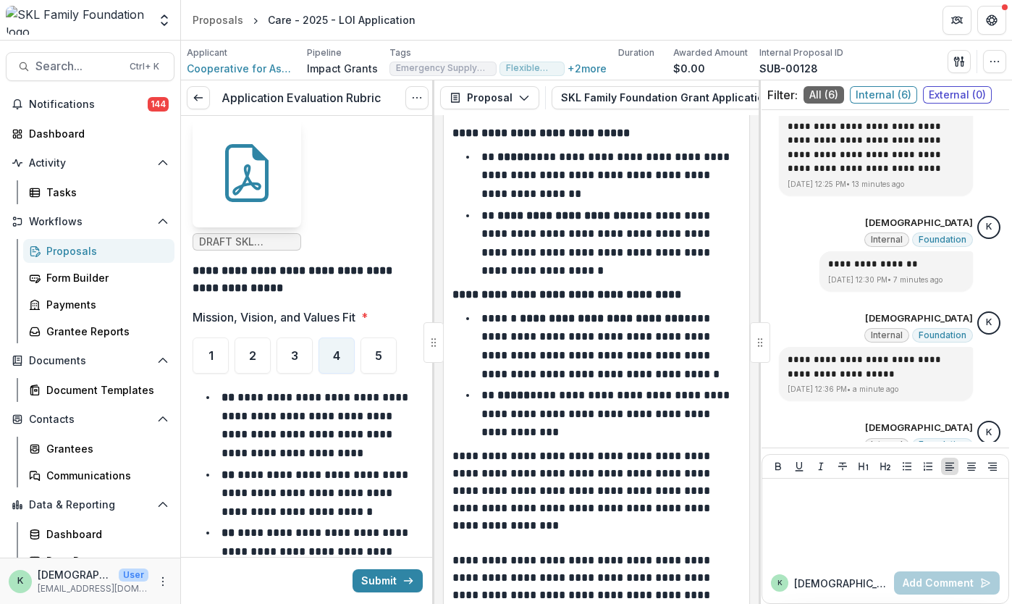
scroll to position [11637, 0]
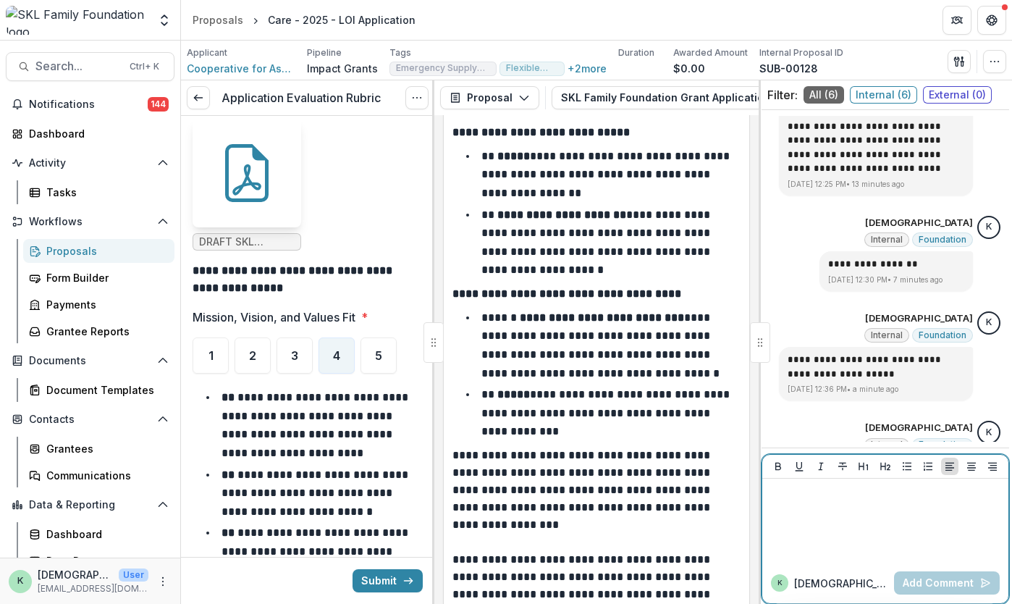
click at [932, 521] on div at bounding box center [885, 520] width 235 height 72
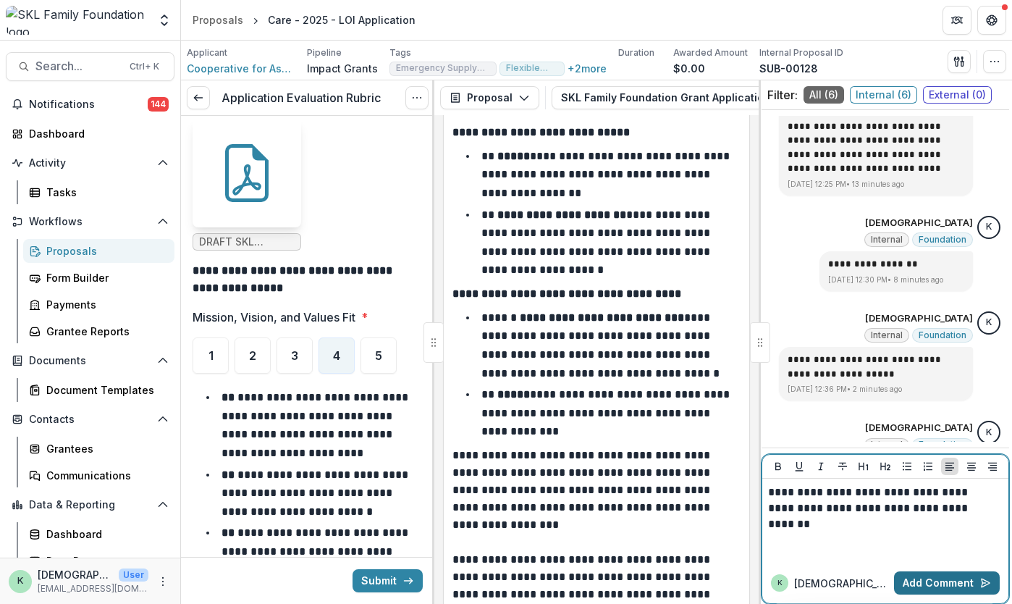
click at [925, 588] on button "Add Comment" at bounding box center [947, 582] width 106 height 23
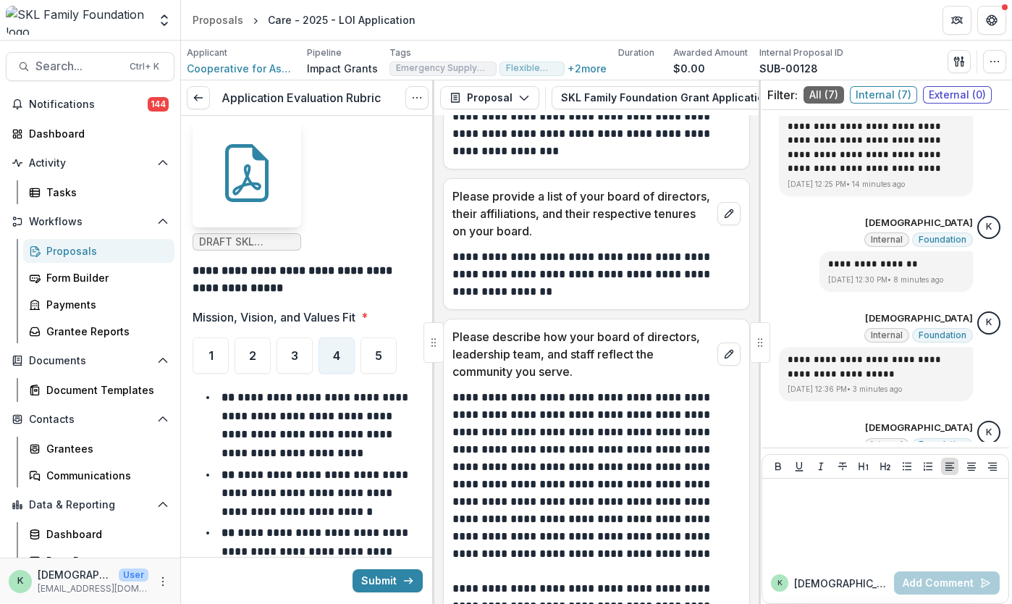
scroll to position [12441, 0]
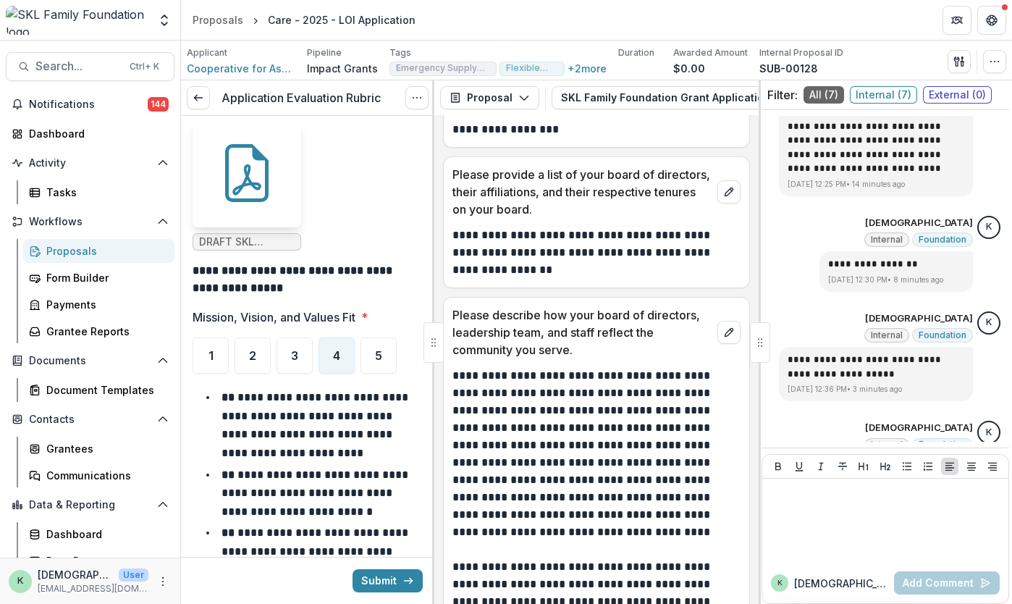
click at [604, 405] on p "**********" at bounding box center [594, 454] width 284 height 174
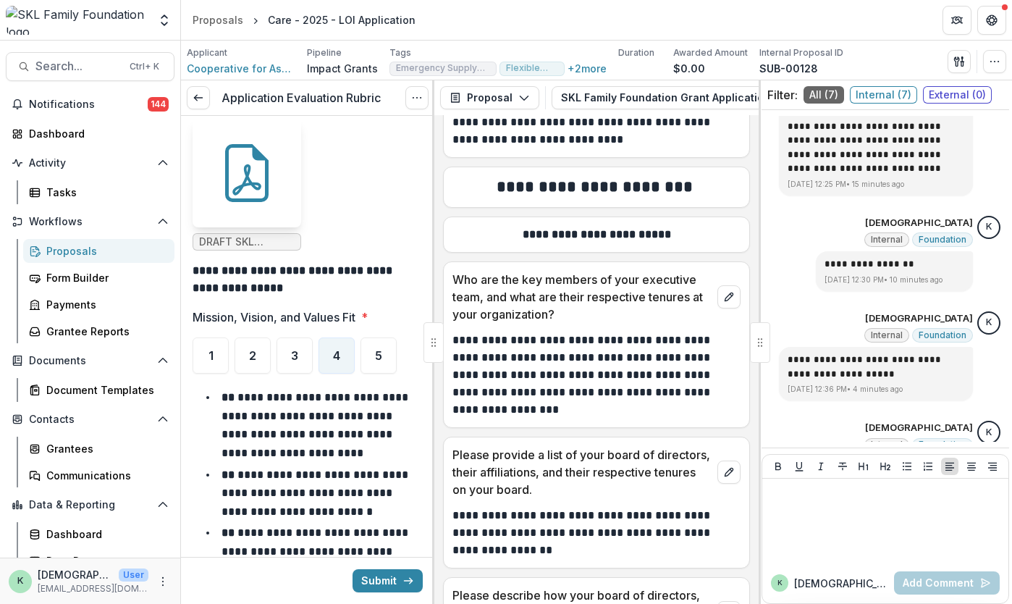
scroll to position [12158, 0]
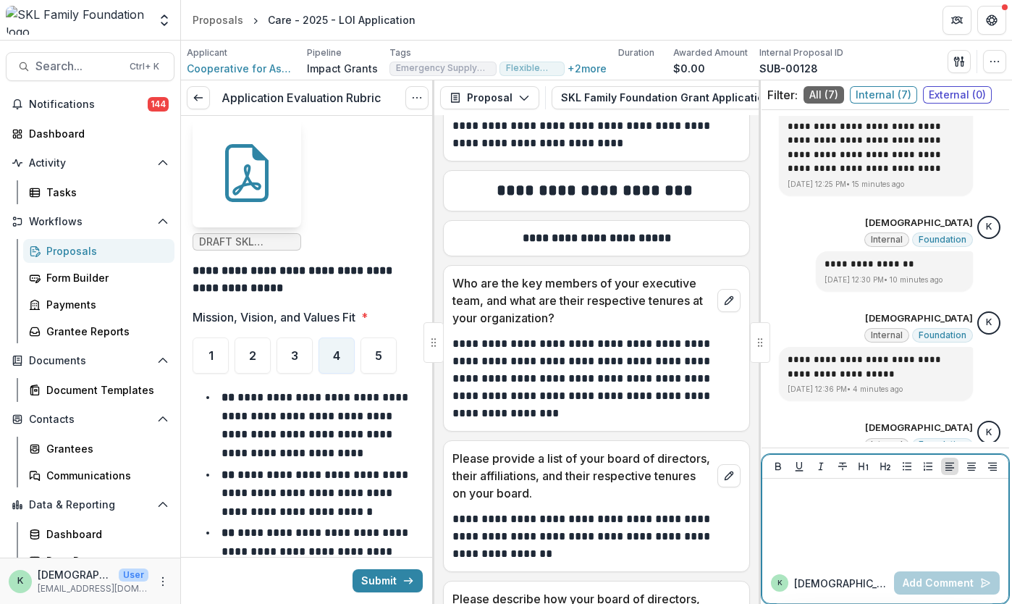
click at [827, 522] on div at bounding box center [885, 520] width 235 height 72
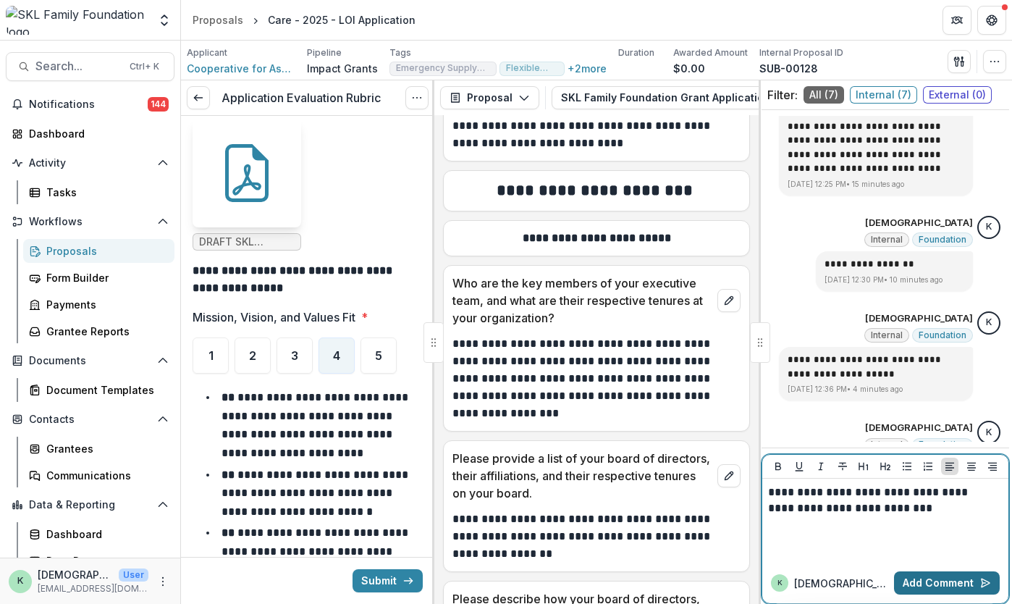
click at [936, 582] on button "Add Comment" at bounding box center [947, 582] width 106 height 23
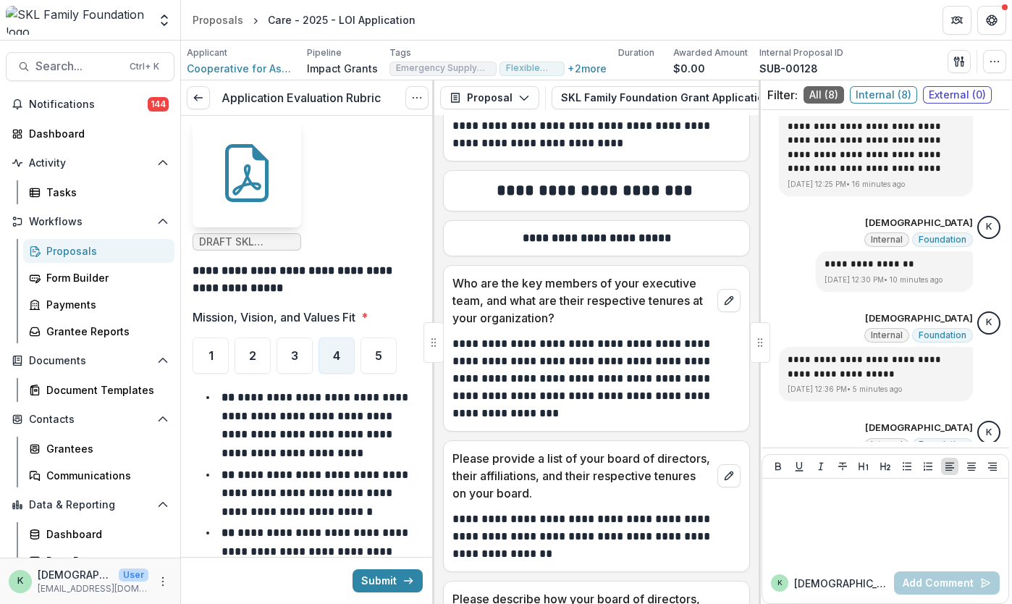
scroll to position [12149, 0]
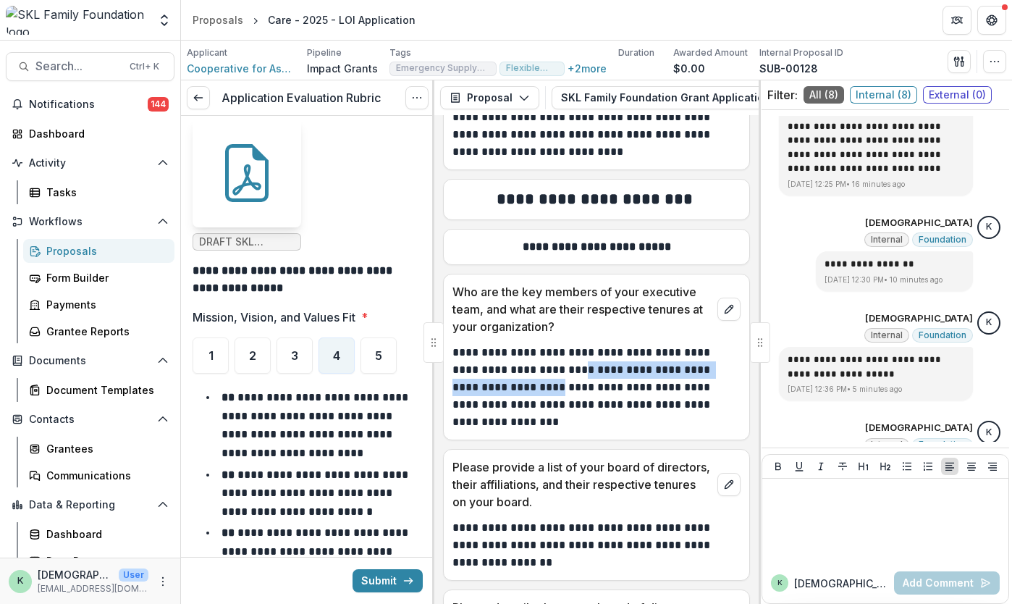
drag, startPoint x: 685, startPoint y: 275, endPoint x: 448, endPoint y: 278, distance: 236.7
click at [448, 344] on div "**********" at bounding box center [596, 387] width 305 height 87
copy p "**********"
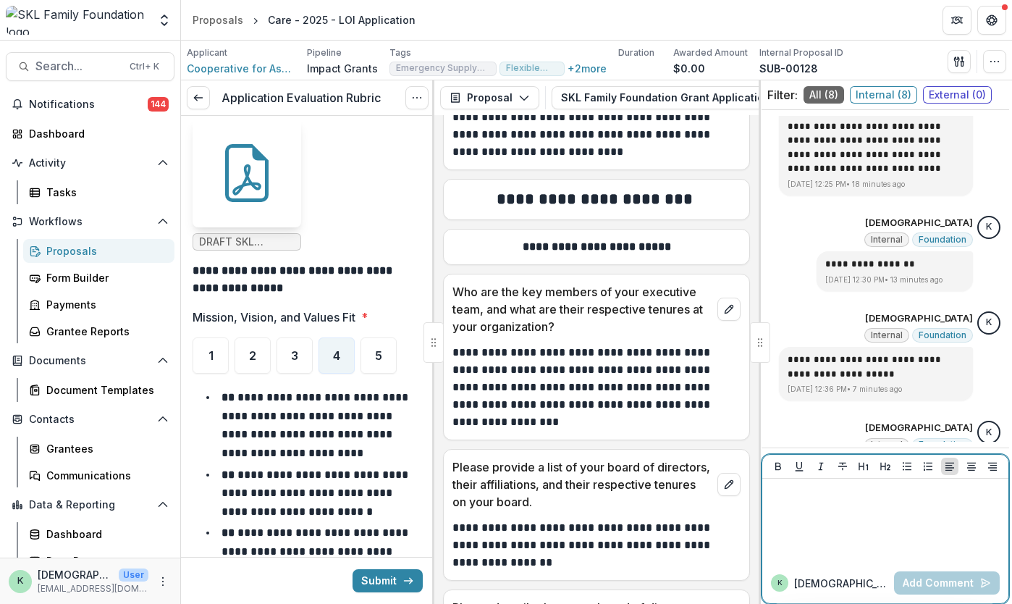
click at [875, 506] on div at bounding box center [885, 520] width 235 height 72
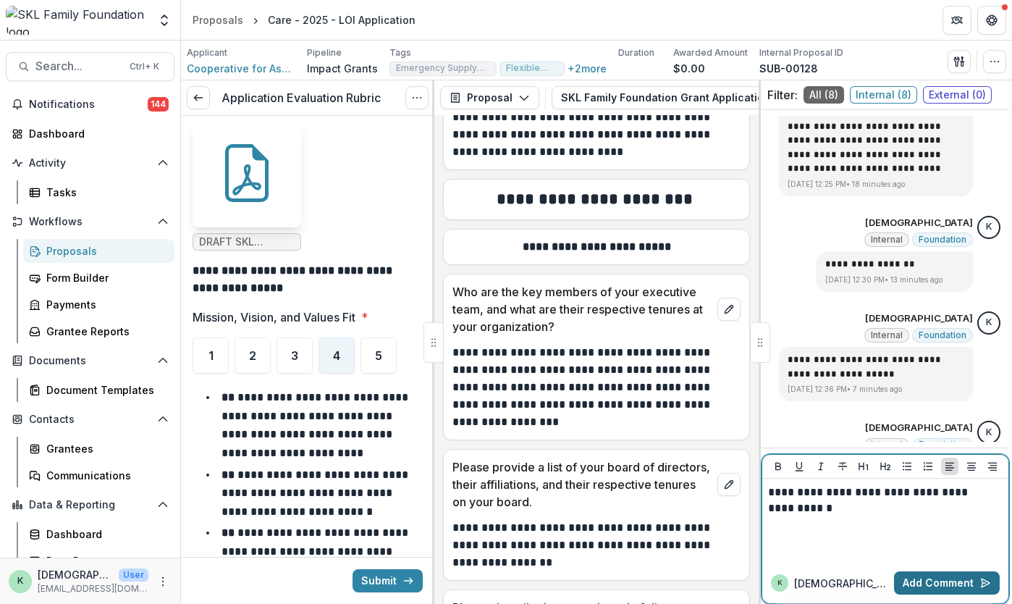
click at [939, 580] on button "Add Comment" at bounding box center [947, 582] width 106 height 23
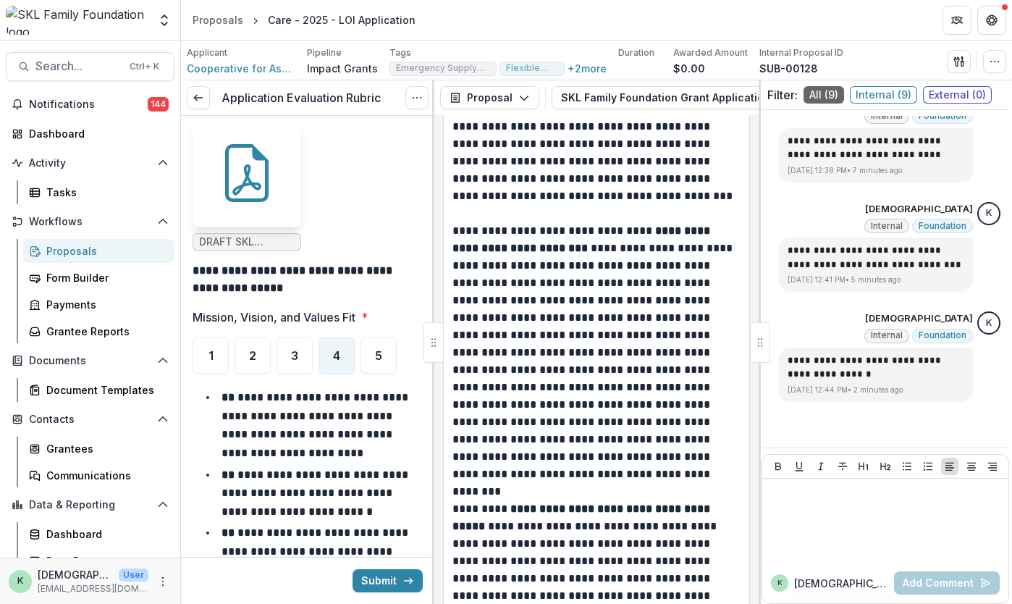
scroll to position [13996, 0]
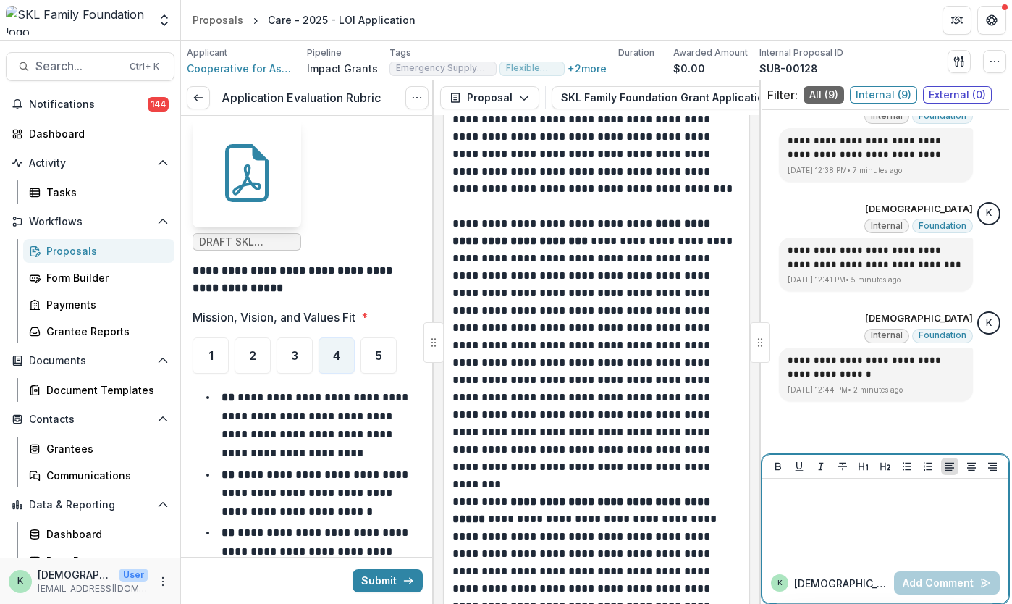
click at [890, 506] on div at bounding box center [885, 520] width 235 height 72
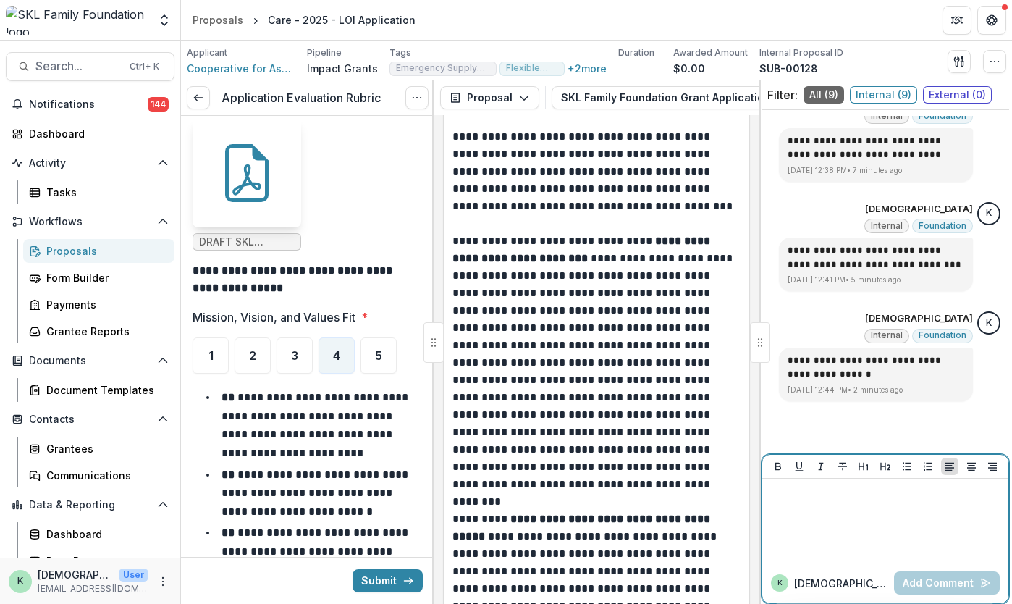
scroll to position [13783, 0]
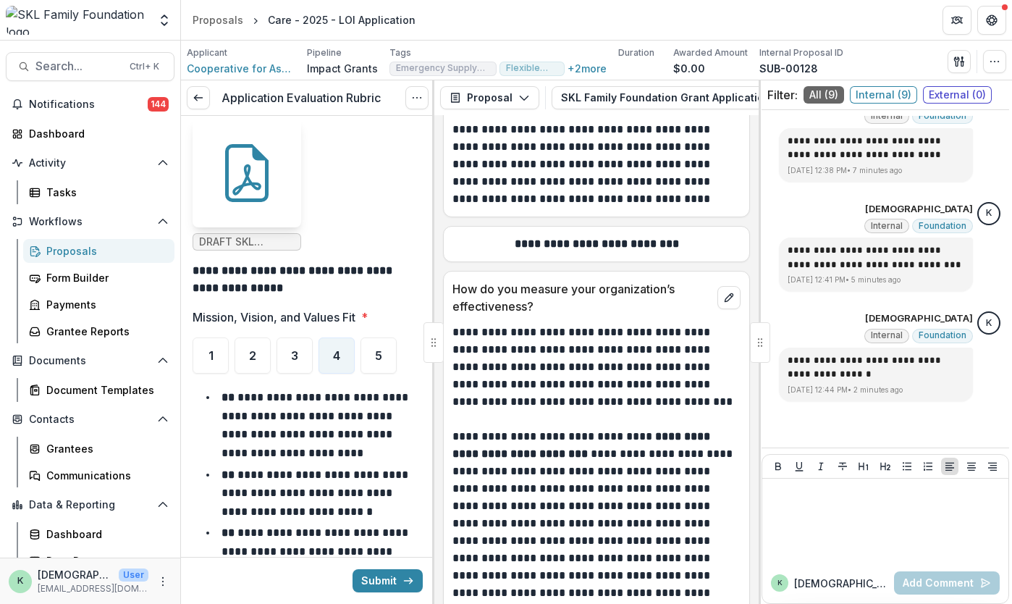
drag, startPoint x: 656, startPoint y: 355, endPoint x: 604, endPoint y: 350, distance: 53.2
click at [604, 428] on p "**********" at bounding box center [594, 558] width 284 height 261
click at [874, 548] on div at bounding box center [885, 520] width 235 height 72
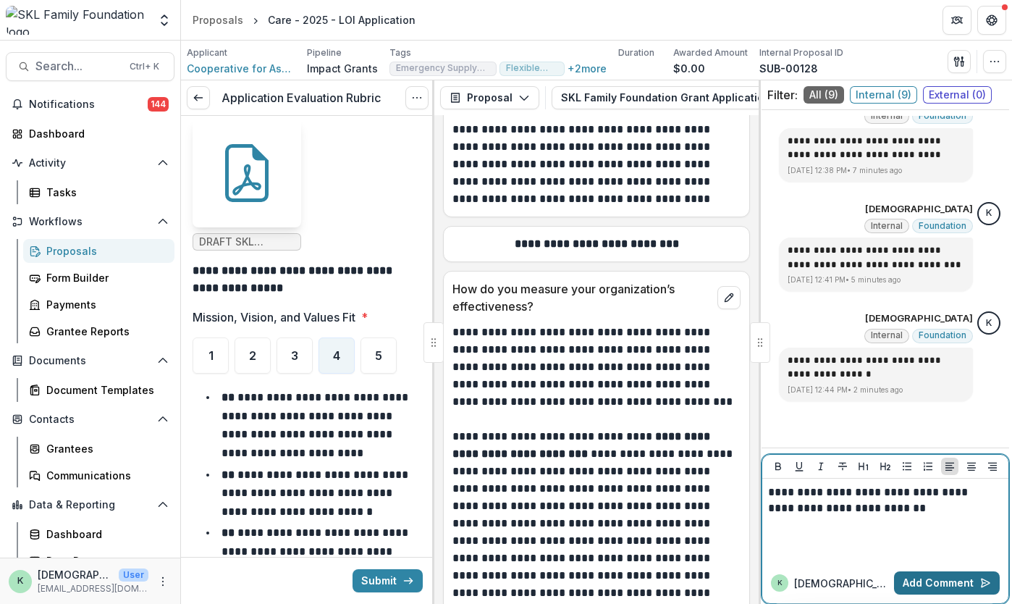
click at [926, 584] on button "Add Comment" at bounding box center [947, 582] width 106 height 23
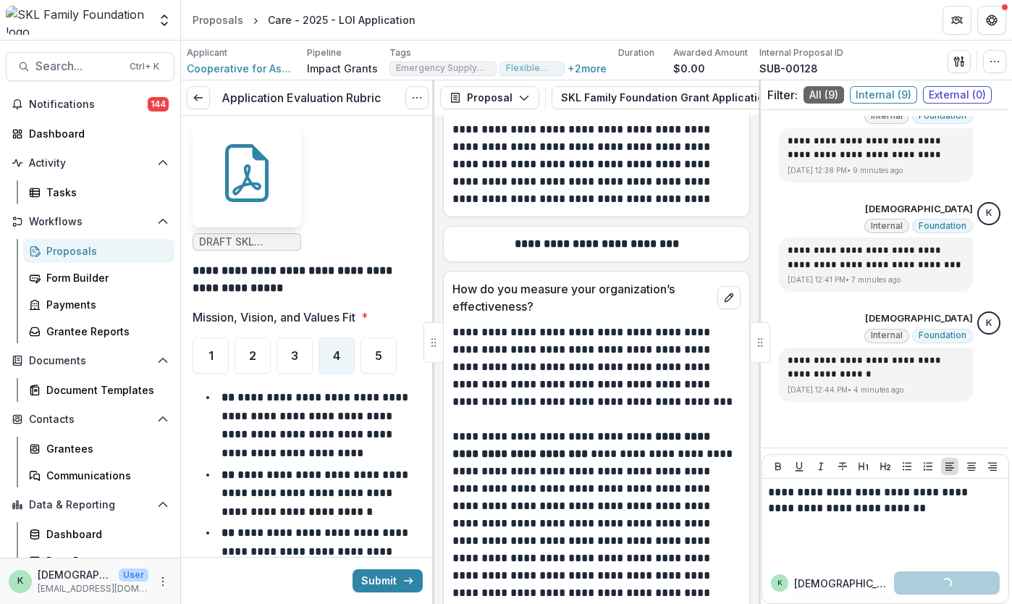
click at [333, 163] on ul "DRAFT SKL Appendix F (Revised [DATE]).docx.pdf" at bounding box center [308, 185] width 230 height 132
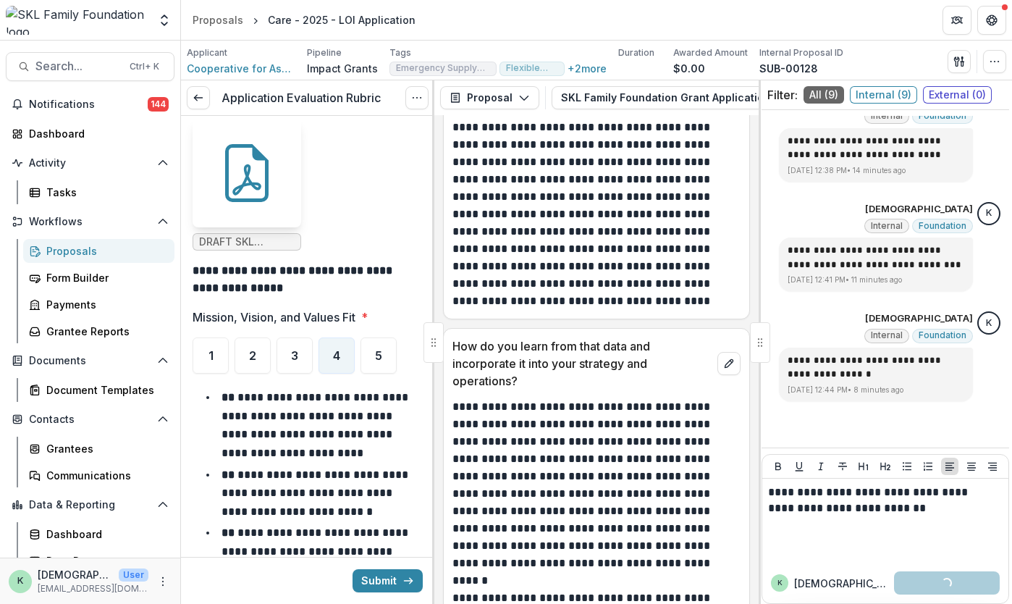
scroll to position [15947, 0]
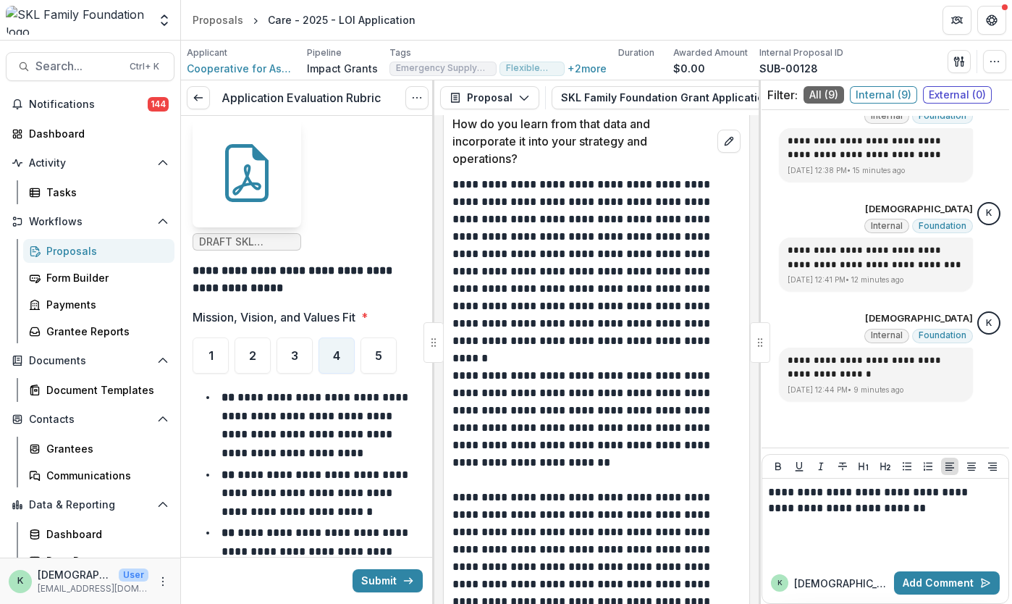
click at [923, 569] on div "k [DEMOGRAPHIC_DATA] Add Comment" at bounding box center [885, 582] width 246 height 41
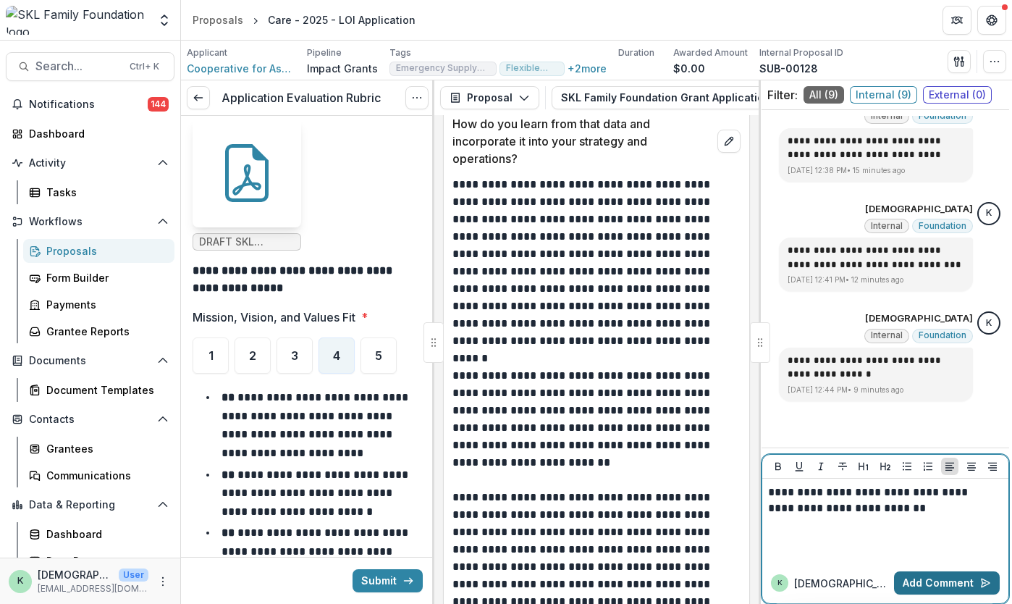
click at [923, 586] on button "Add Comment" at bounding box center [947, 582] width 106 height 23
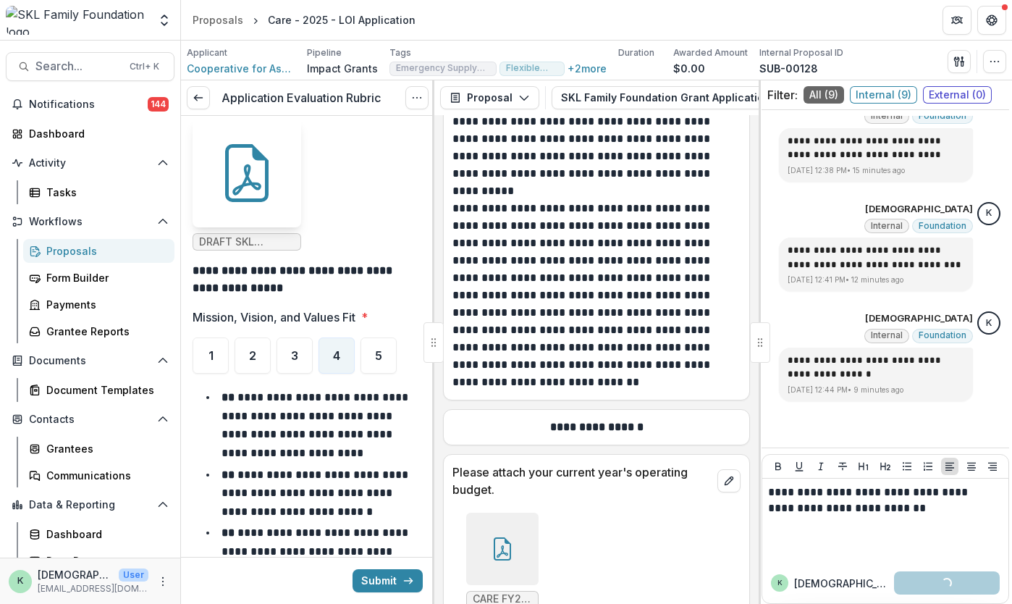
scroll to position [16791, 0]
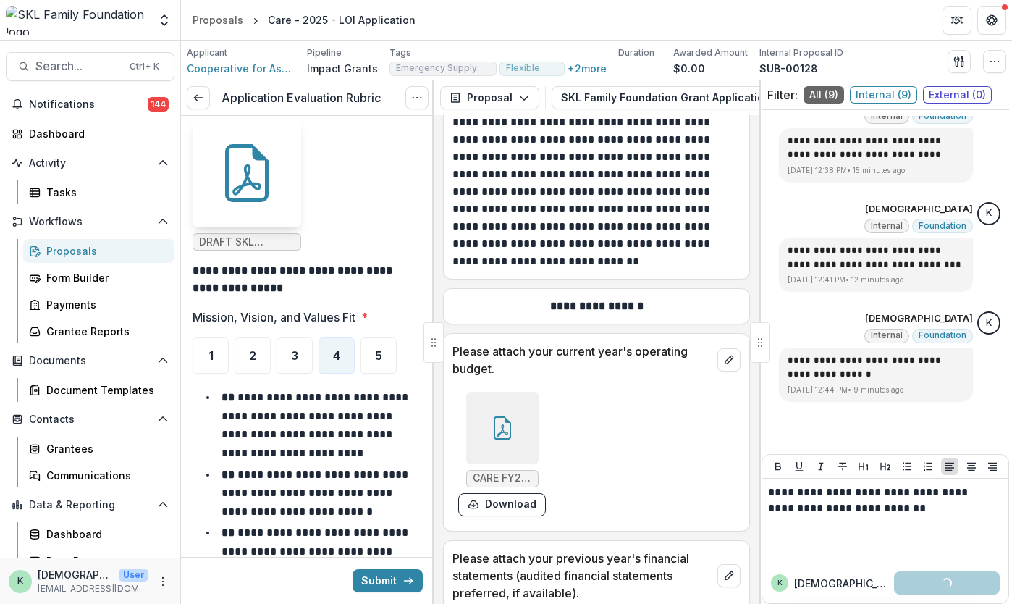
click at [512, 392] on div at bounding box center [502, 428] width 72 height 72
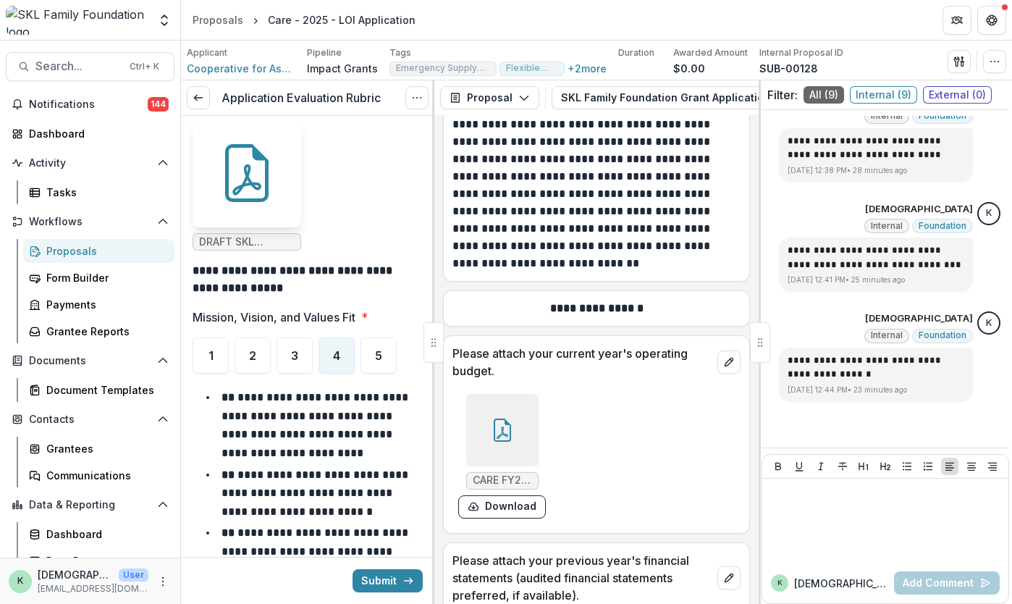
click at [501, 394] on div at bounding box center [502, 430] width 72 height 72
click at [12, 603] on button "Close" at bounding box center [6, 612] width 12 height 17
click at [498, 394] on div at bounding box center [502, 430] width 72 height 72
click at [12, 603] on button "Close" at bounding box center [6, 612] width 12 height 17
click at [502, 418] on icon at bounding box center [502, 429] width 23 height 23
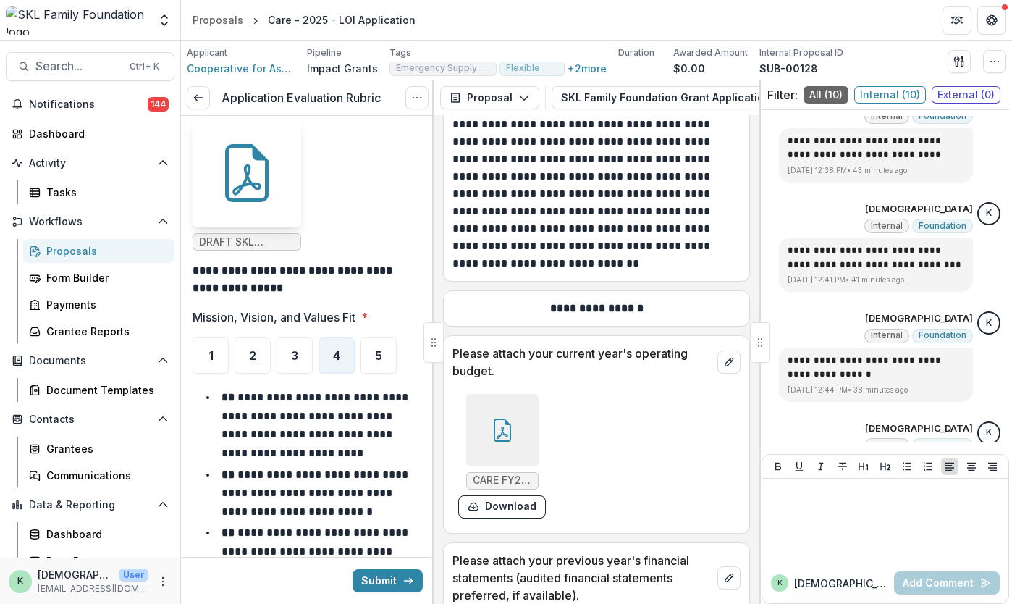
click at [12, 603] on icon "Close" at bounding box center [6, 614] width 12 height 12
click at [494, 418] on icon at bounding box center [502, 429] width 23 height 23
click at [12, 603] on button "Close" at bounding box center [6, 612] width 12 height 17
click at [884, 503] on div at bounding box center [885, 520] width 235 height 72
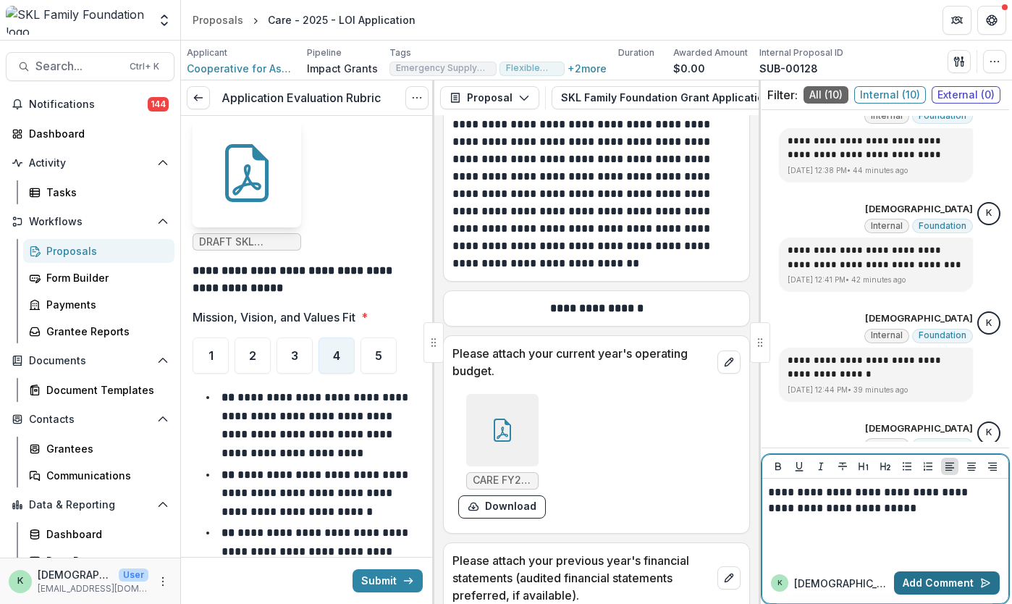
click at [909, 591] on button "Add Comment" at bounding box center [947, 582] width 106 height 23
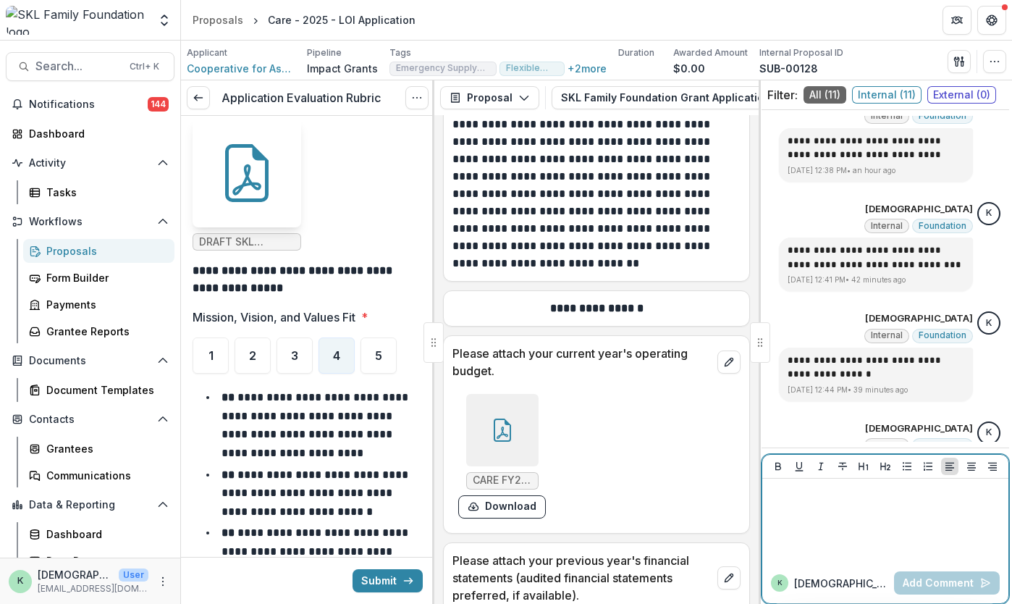
click at [868, 519] on div at bounding box center [885, 520] width 235 height 72
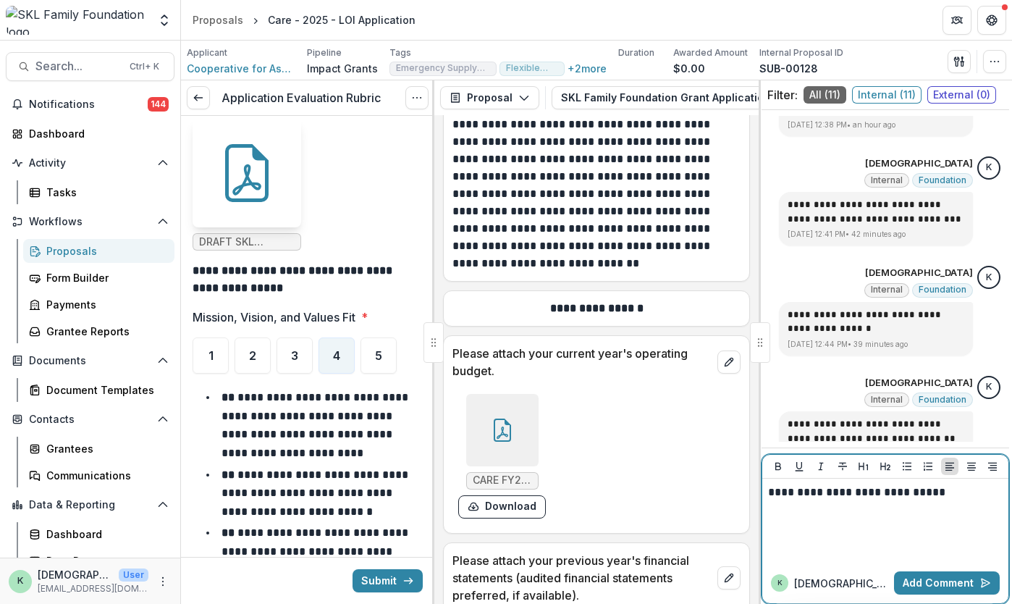
scroll to position [1021, 0]
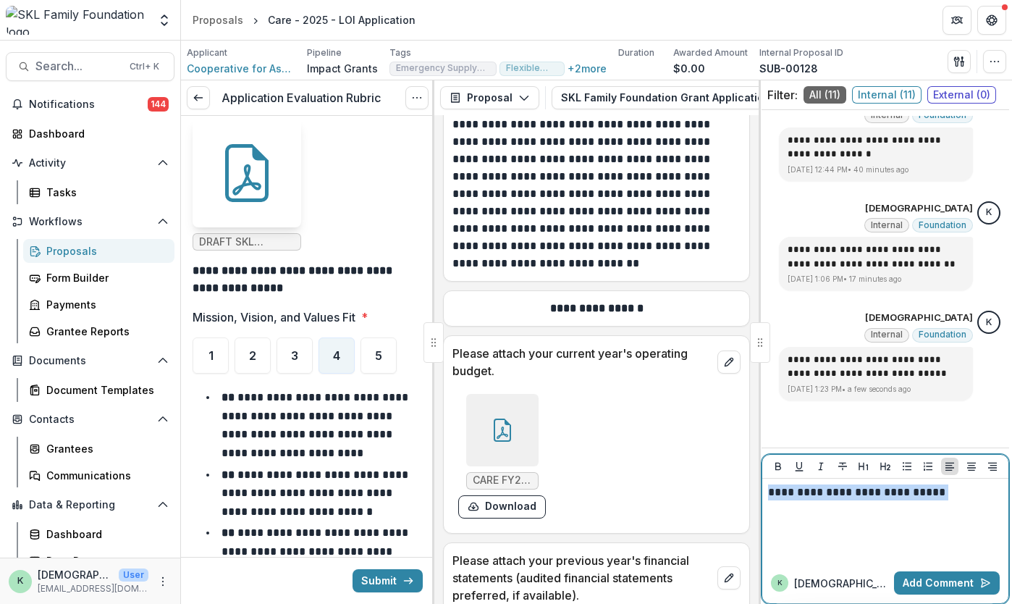
drag, startPoint x: 948, startPoint y: 507, endPoint x: 770, endPoint y: 477, distance: 180.5
click at [770, 477] on div "**********" at bounding box center [885, 509] width 246 height 108
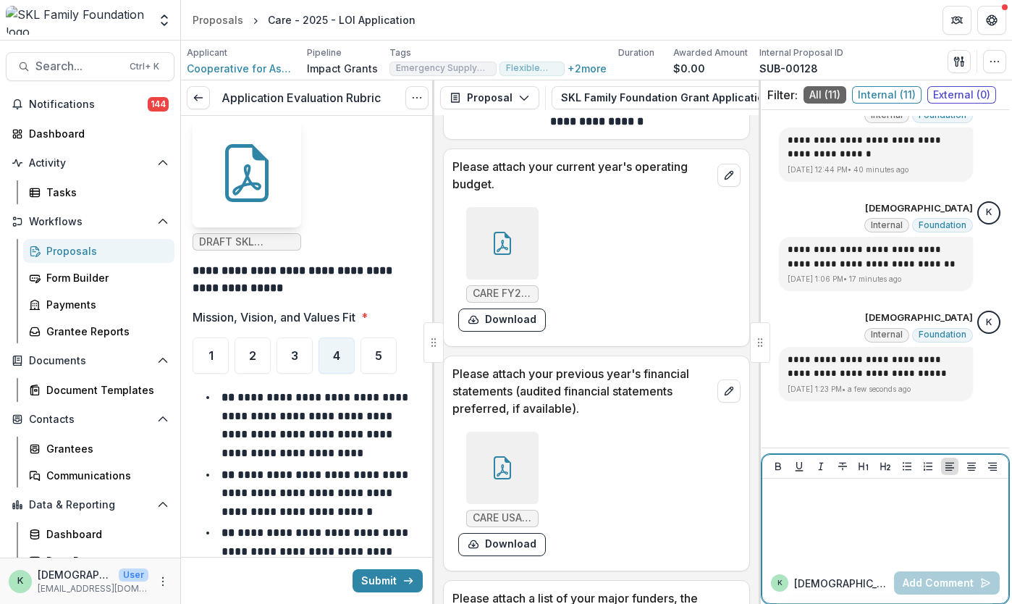
scroll to position [17090, 0]
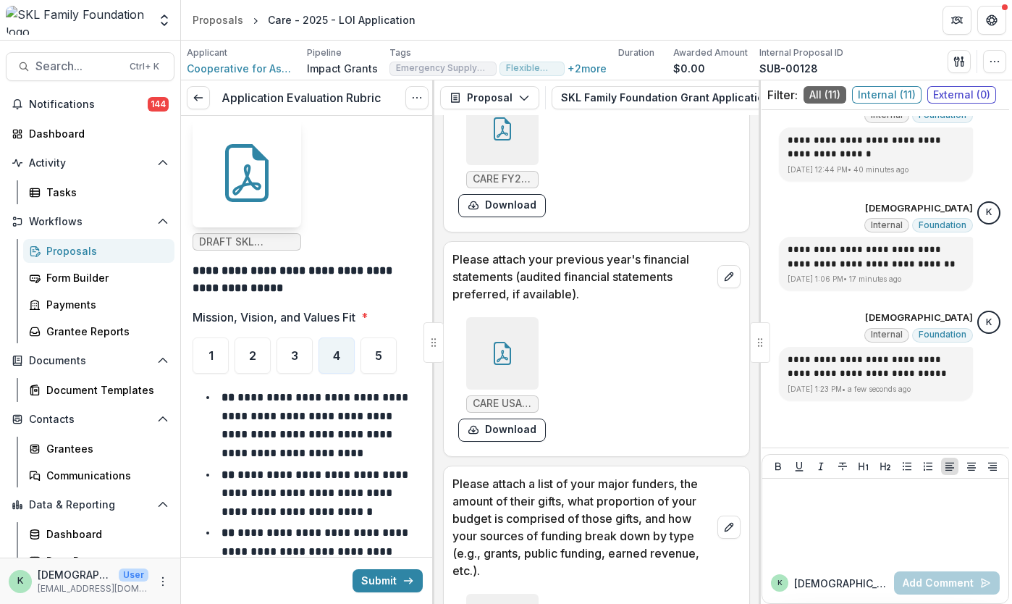
click at [12, 603] on icon "Close" at bounding box center [6, 614] width 12 height 12
click at [822, 522] on div at bounding box center [885, 520] width 235 height 72
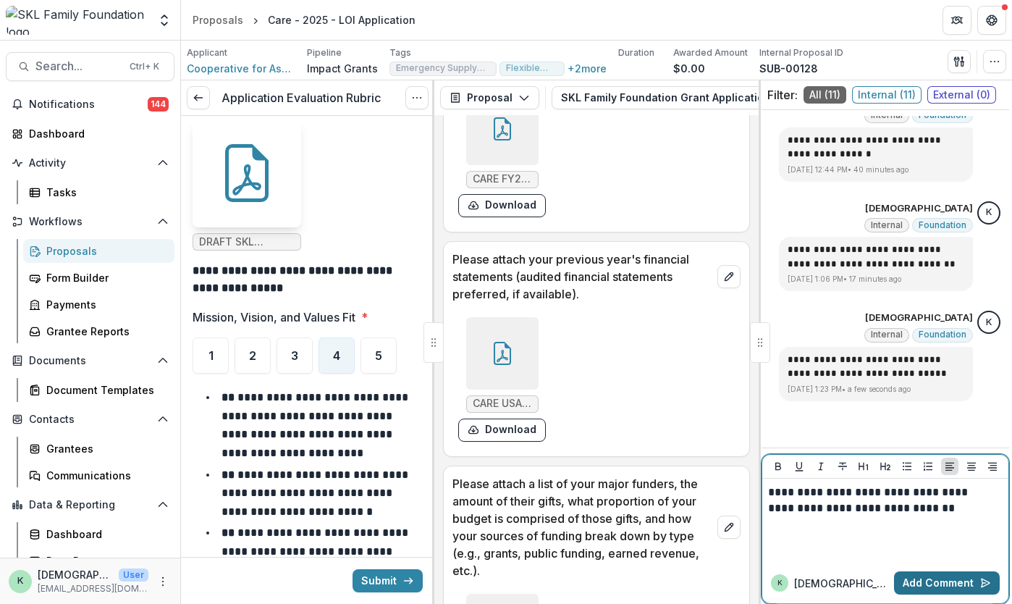
click at [947, 588] on button "Add Comment" at bounding box center [947, 582] width 106 height 23
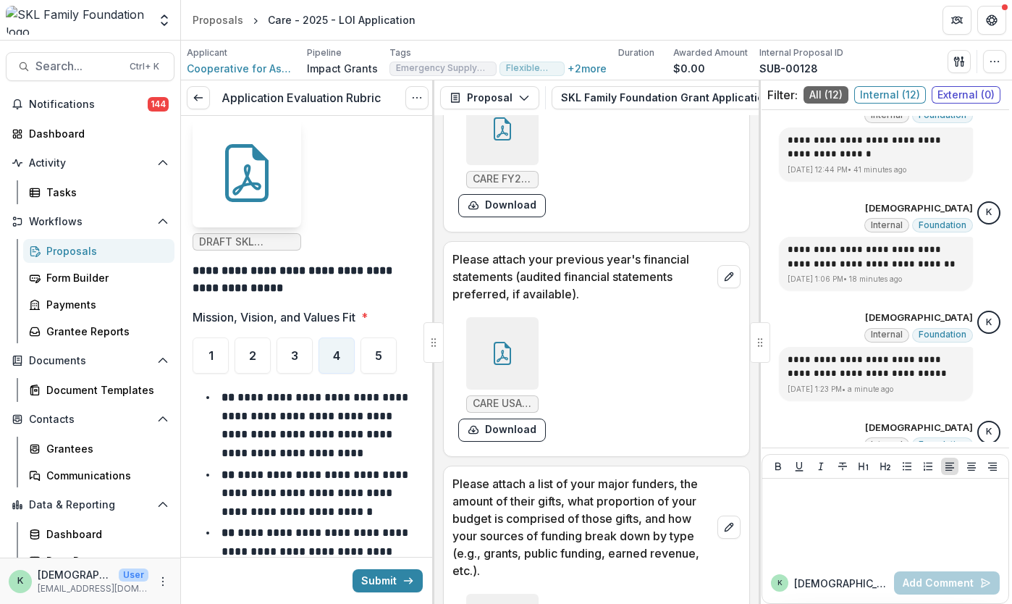
scroll to position [1130, 0]
click at [12, 603] on button "Close" at bounding box center [6, 612] width 12 height 17
